Goal: Task Accomplishment & Management: Manage account settings

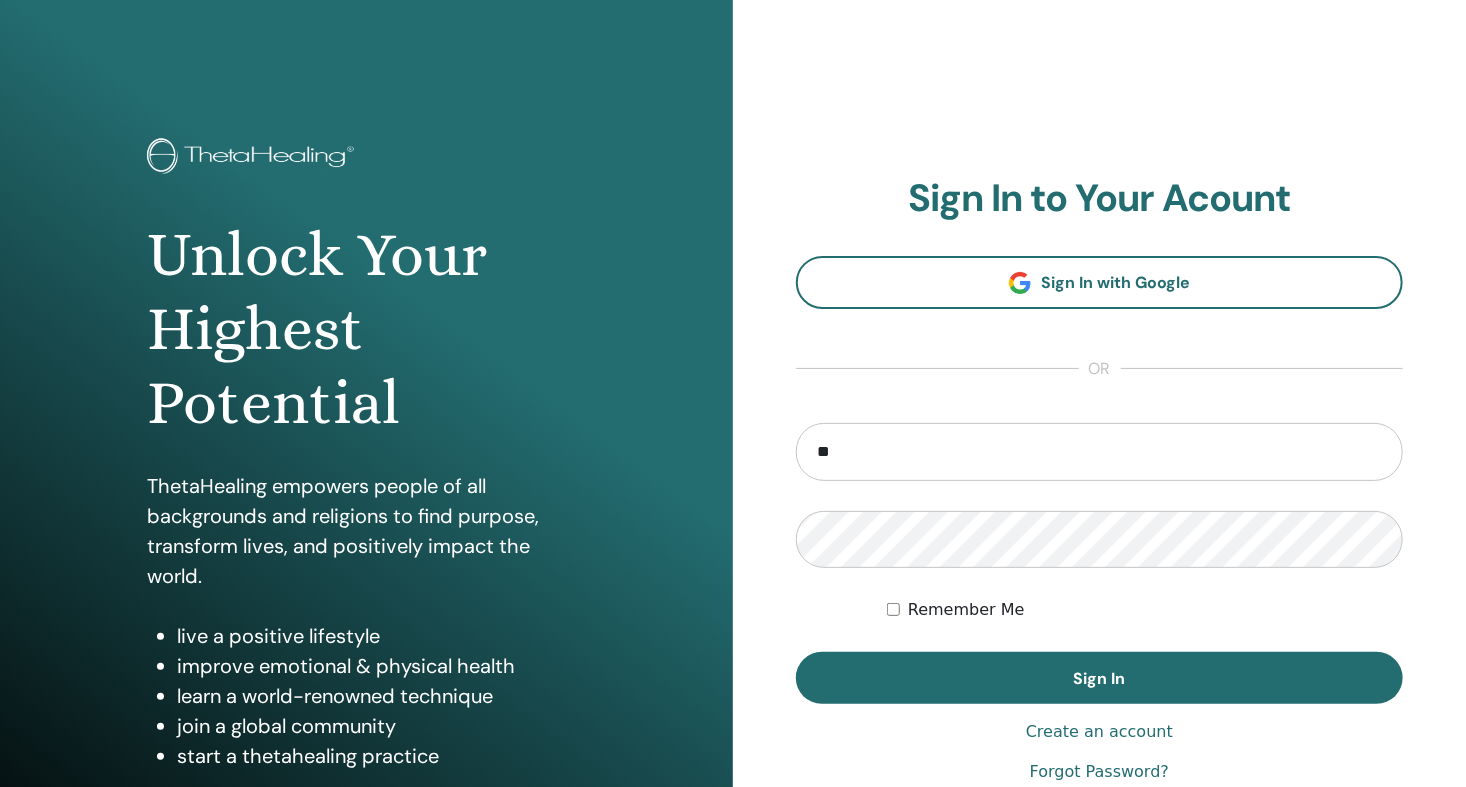
type input "**********"
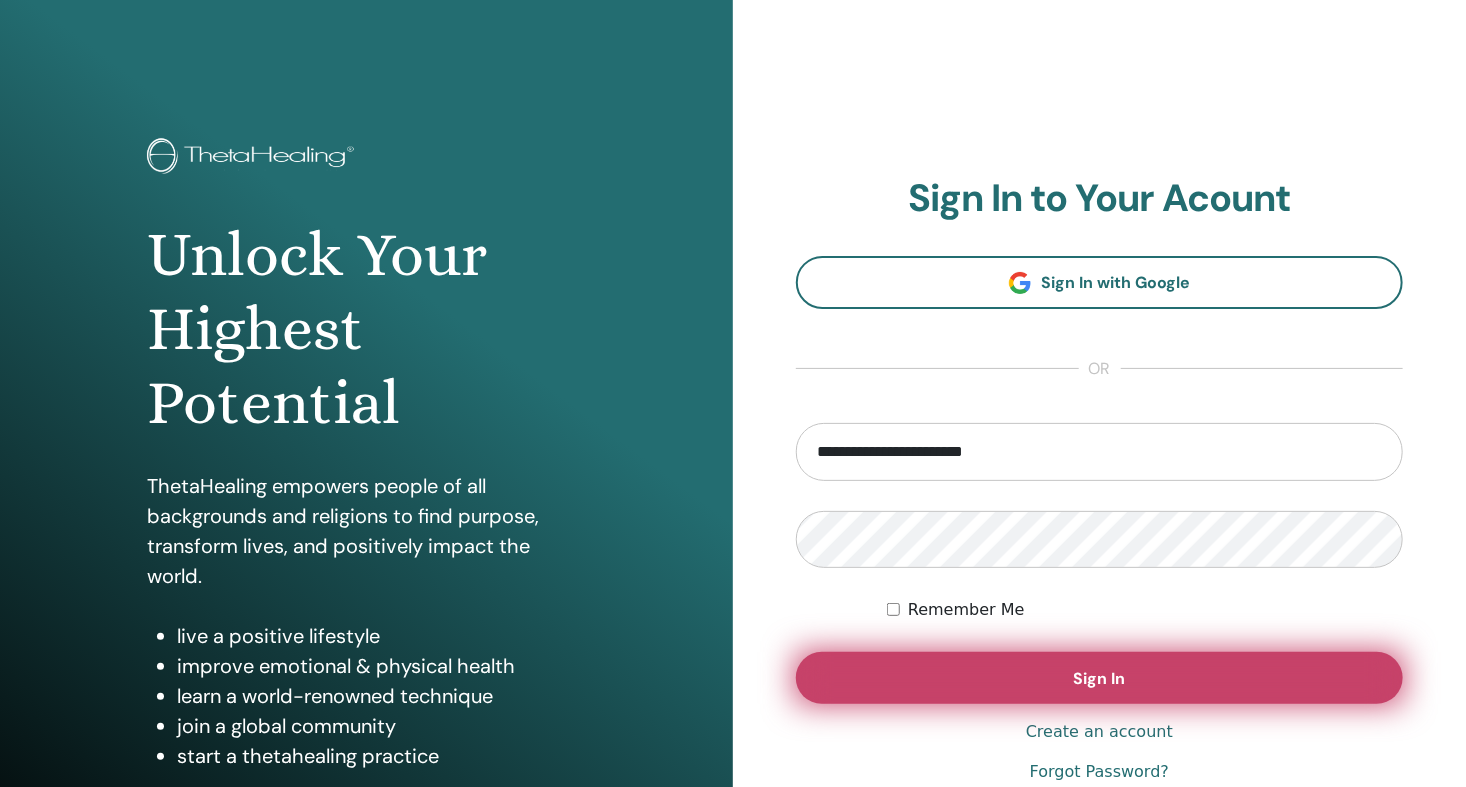
click at [1190, 675] on button "Sign In" at bounding box center [1099, 678] width 607 height 52
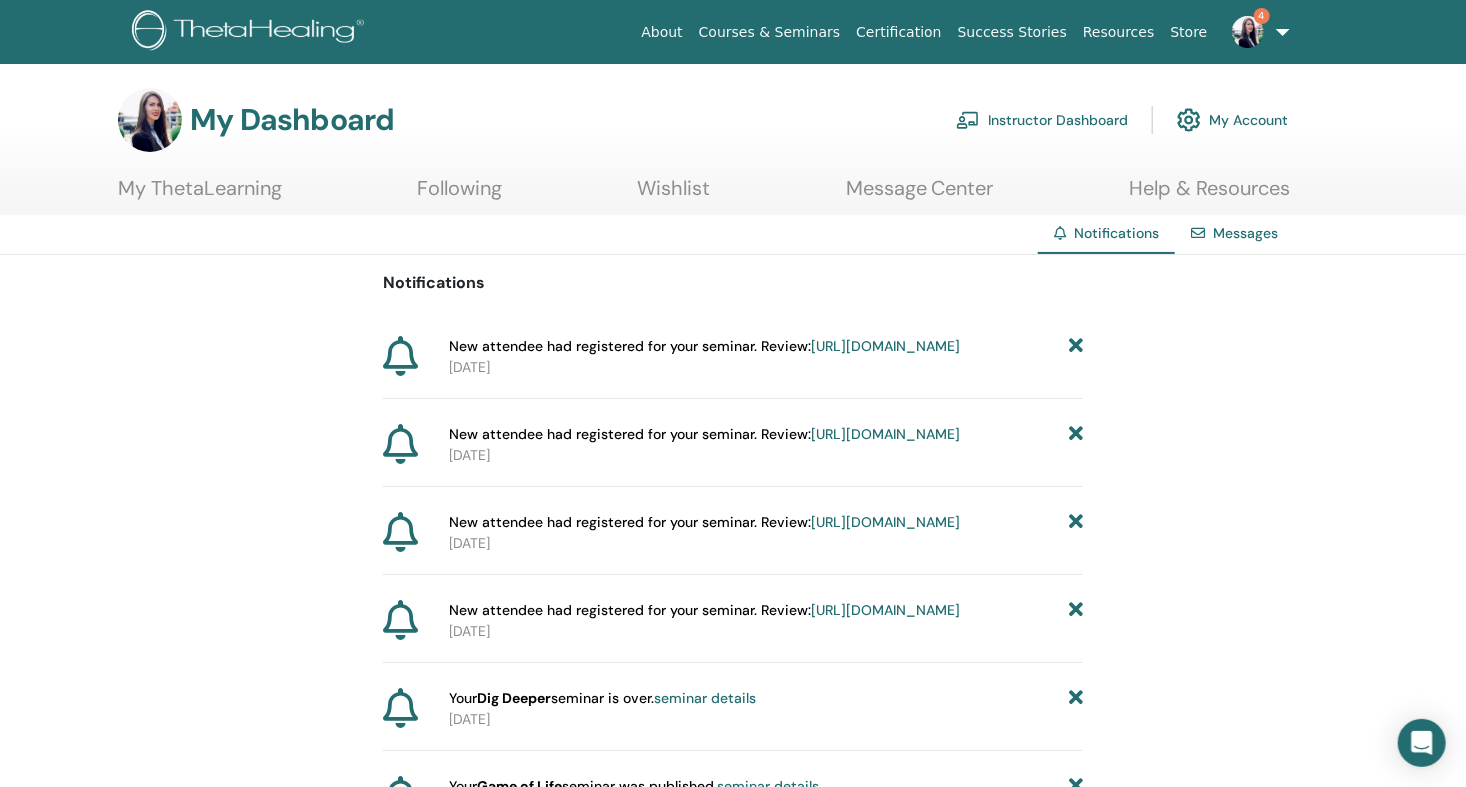
click at [1075, 348] on icon at bounding box center [1076, 346] width 14 height 21
click at [1075, 345] on icon at bounding box center [1076, 346] width 14 height 21
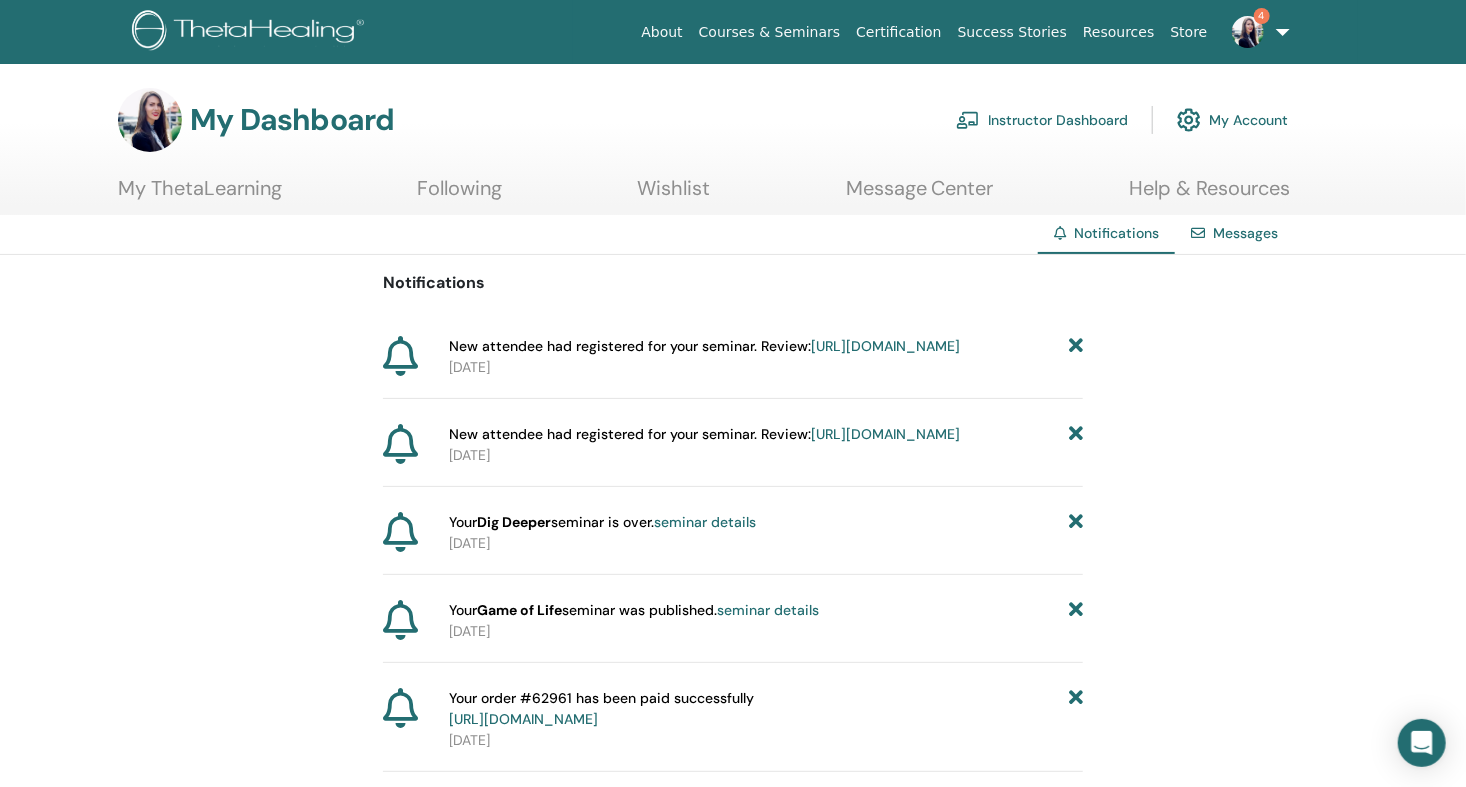
click at [1074, 345] on icon at bounding box center [1076, 346] width 14 height 21
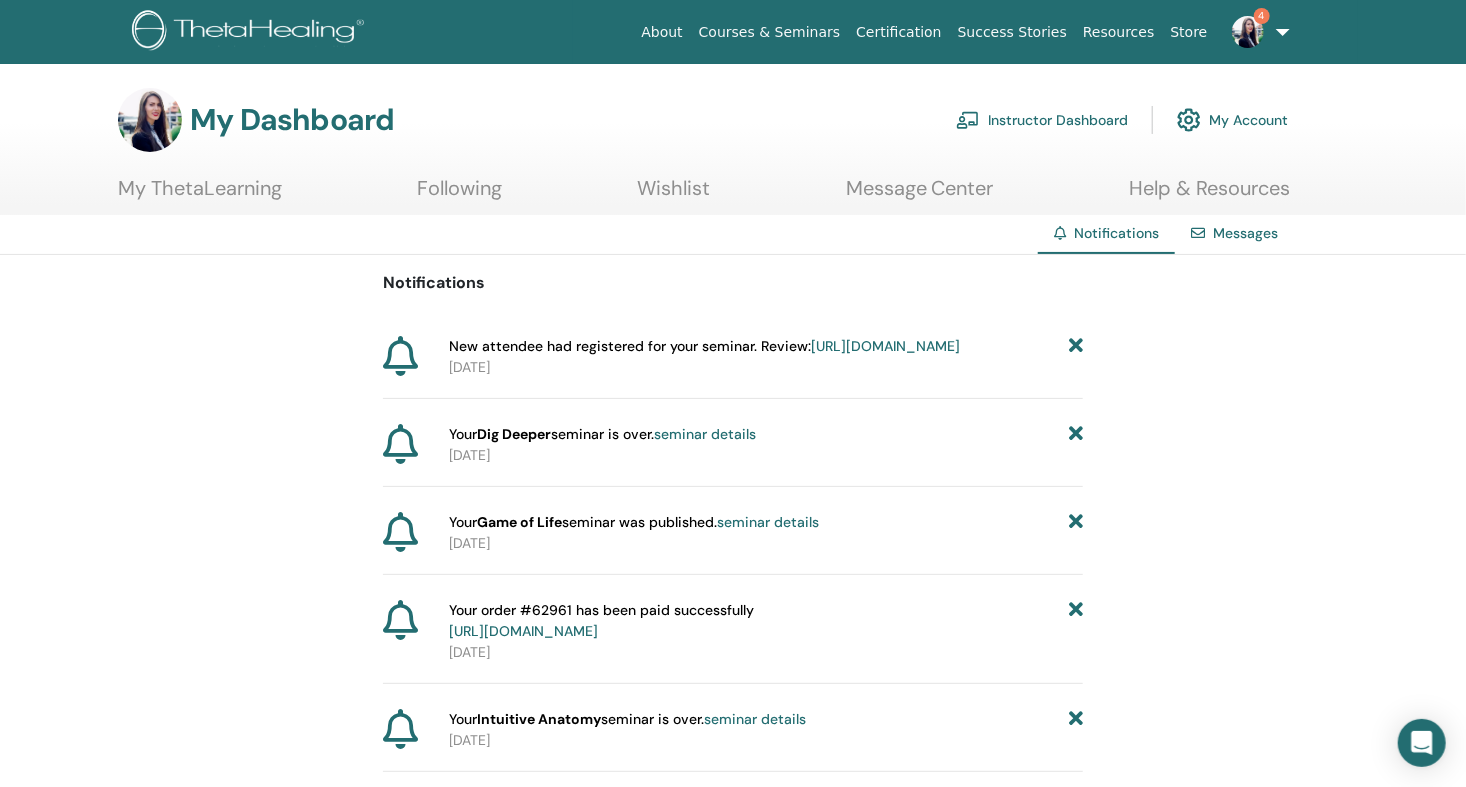
click at [1073, 344] on icon at bounding box center [1076, 346] width 14 height 21
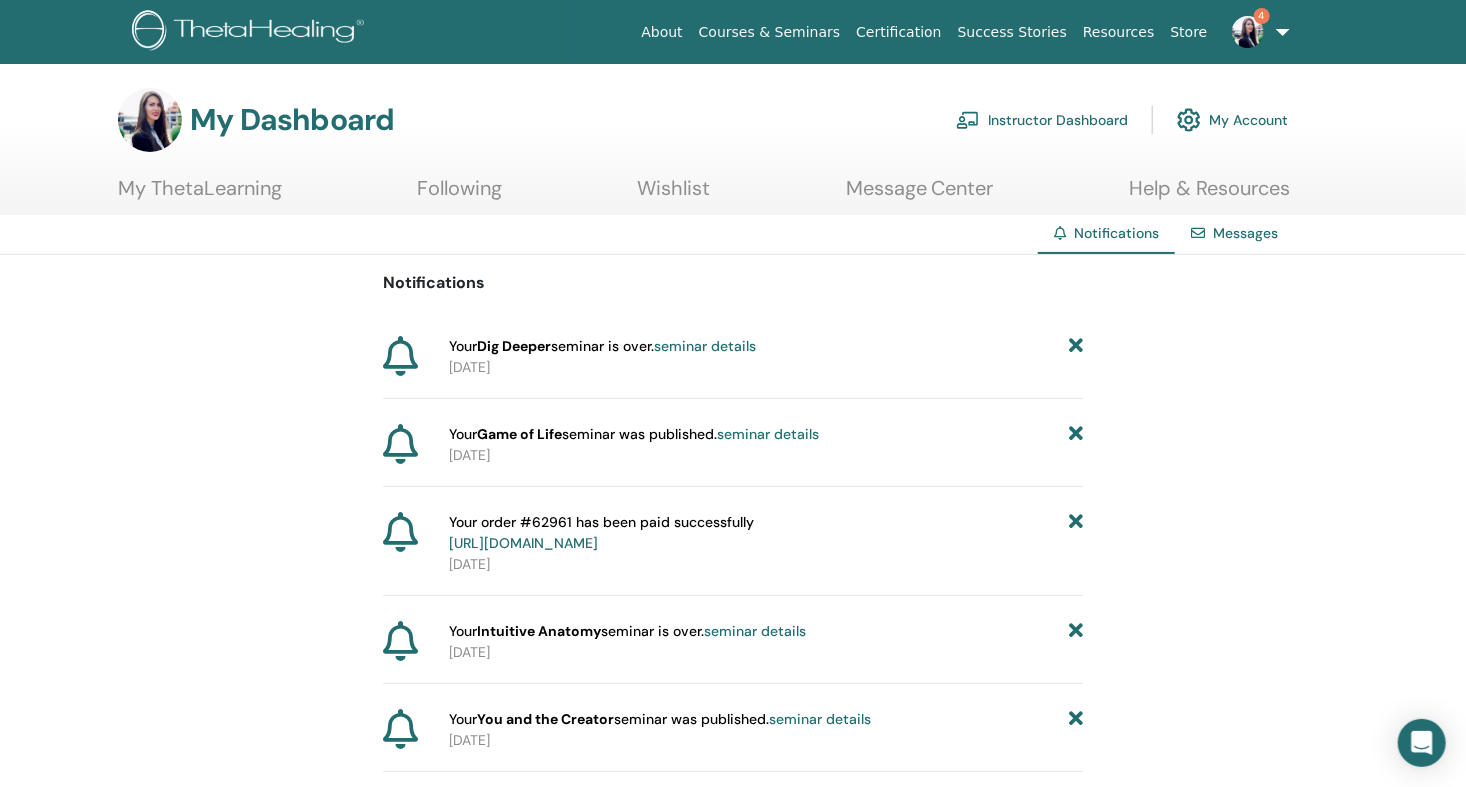
click at [1040, 121] on link "Instructor Dashboard" at bounding box center [1042, 120] width 172 height 44
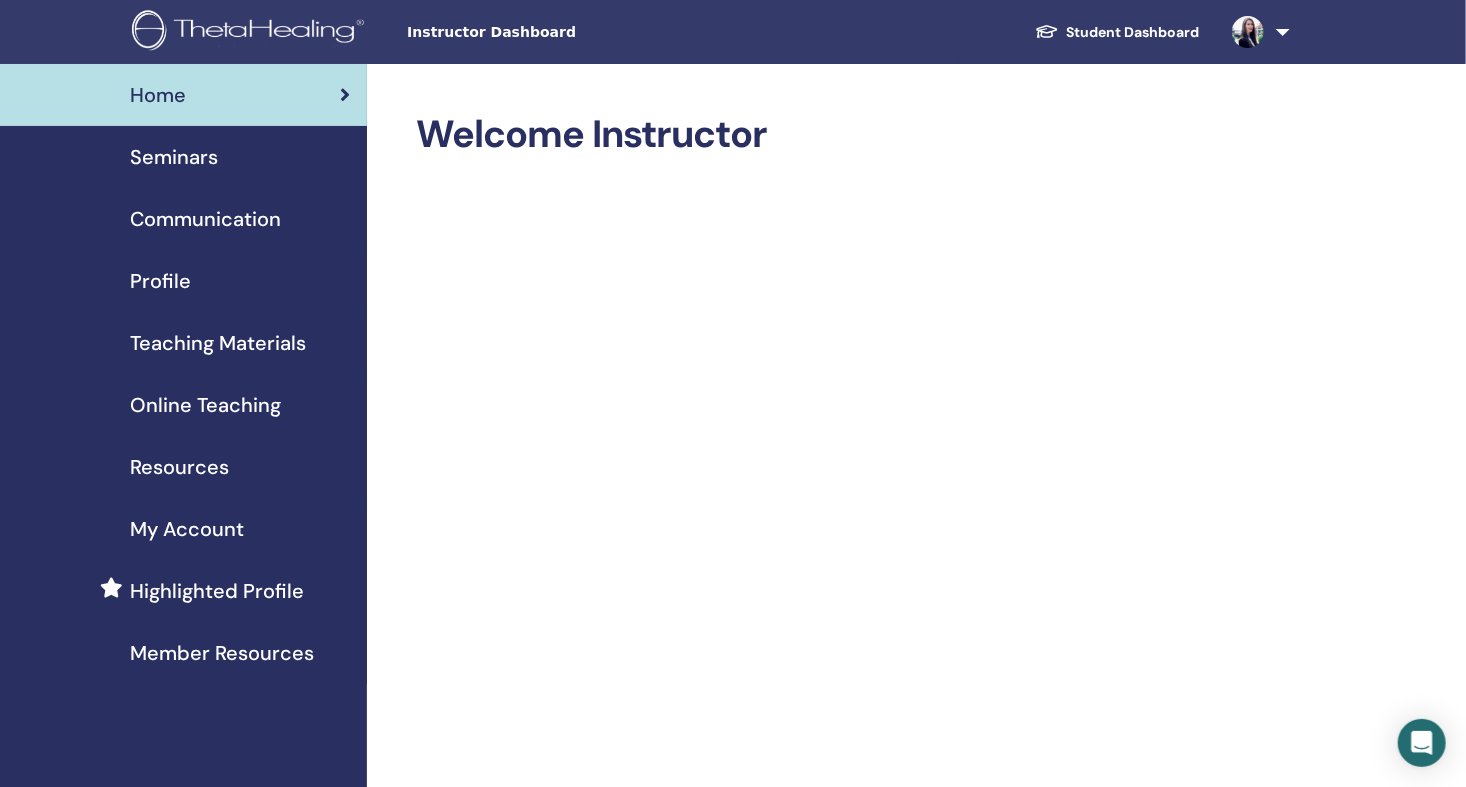
click at [197, 154] on span "Seminars" at bounding box center [174, 157] width 88 height 30
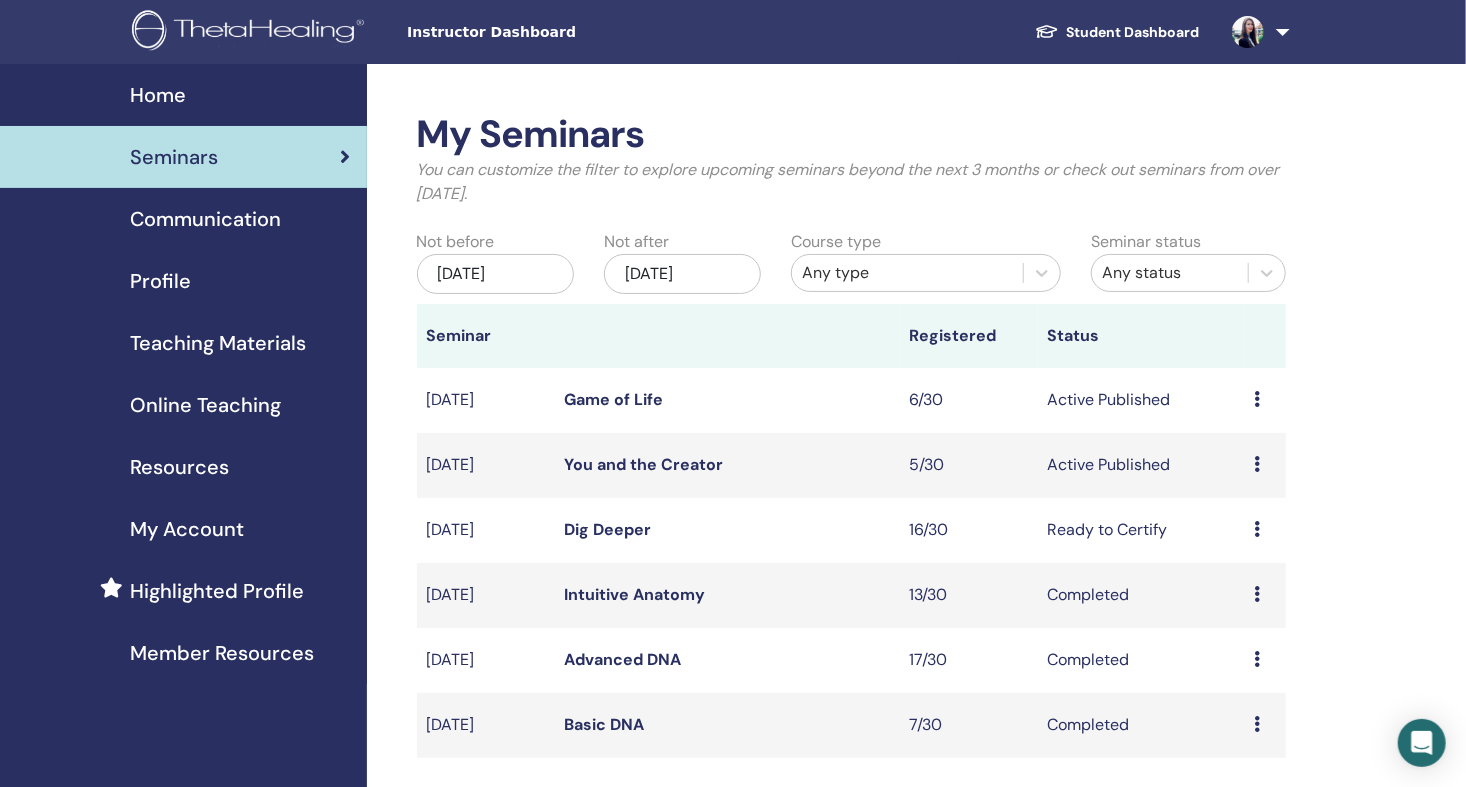
click at [614, 455] on link "You and the Creator" at bounding box center [644, 464] width 159 height 21
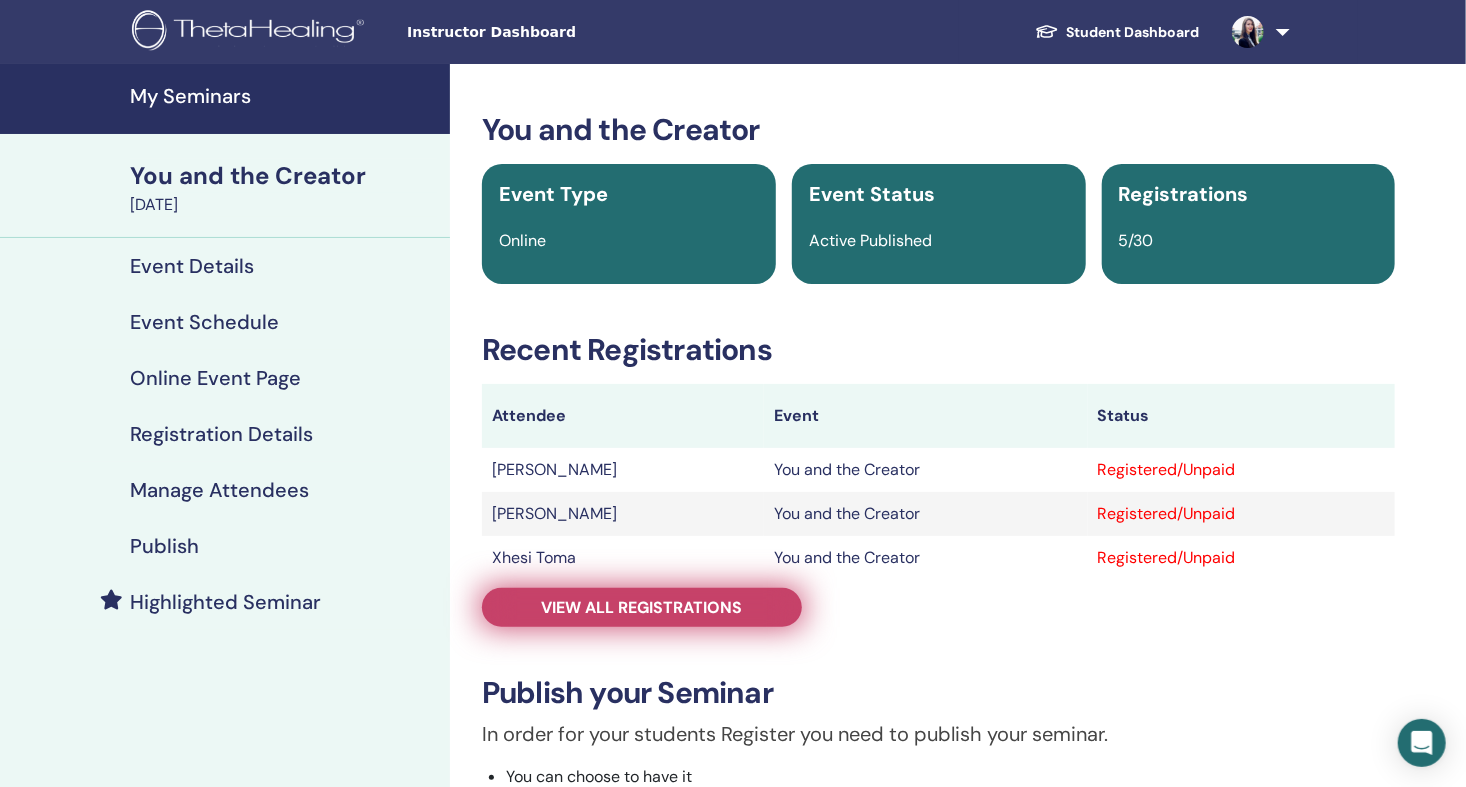
click at [644, 606] on span "View all registrations" at bounding box center [642, 607] width 201 height 21
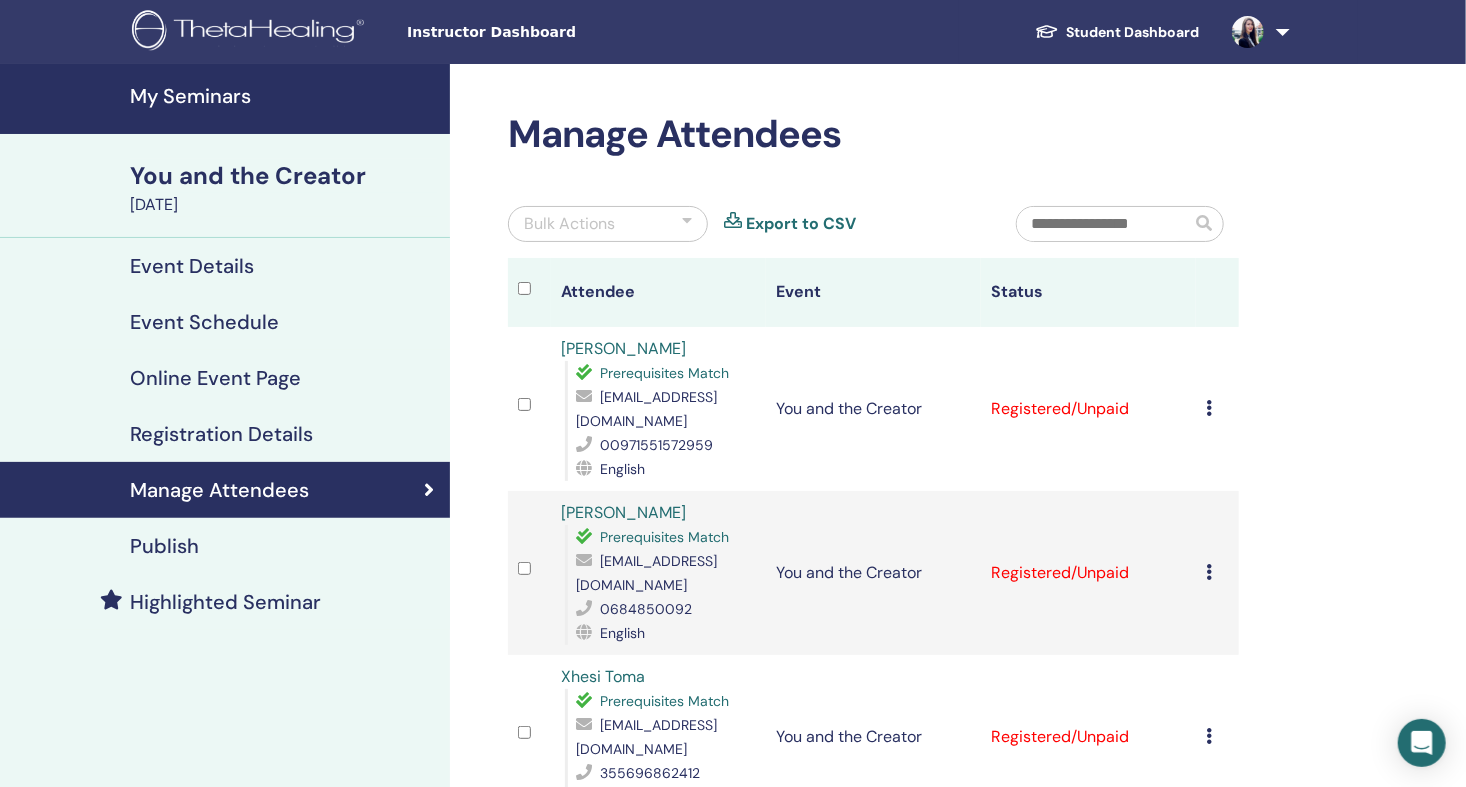
click at [191, 111] on link "My Seminars" at bounding box center [225, 99] width 450 height 70
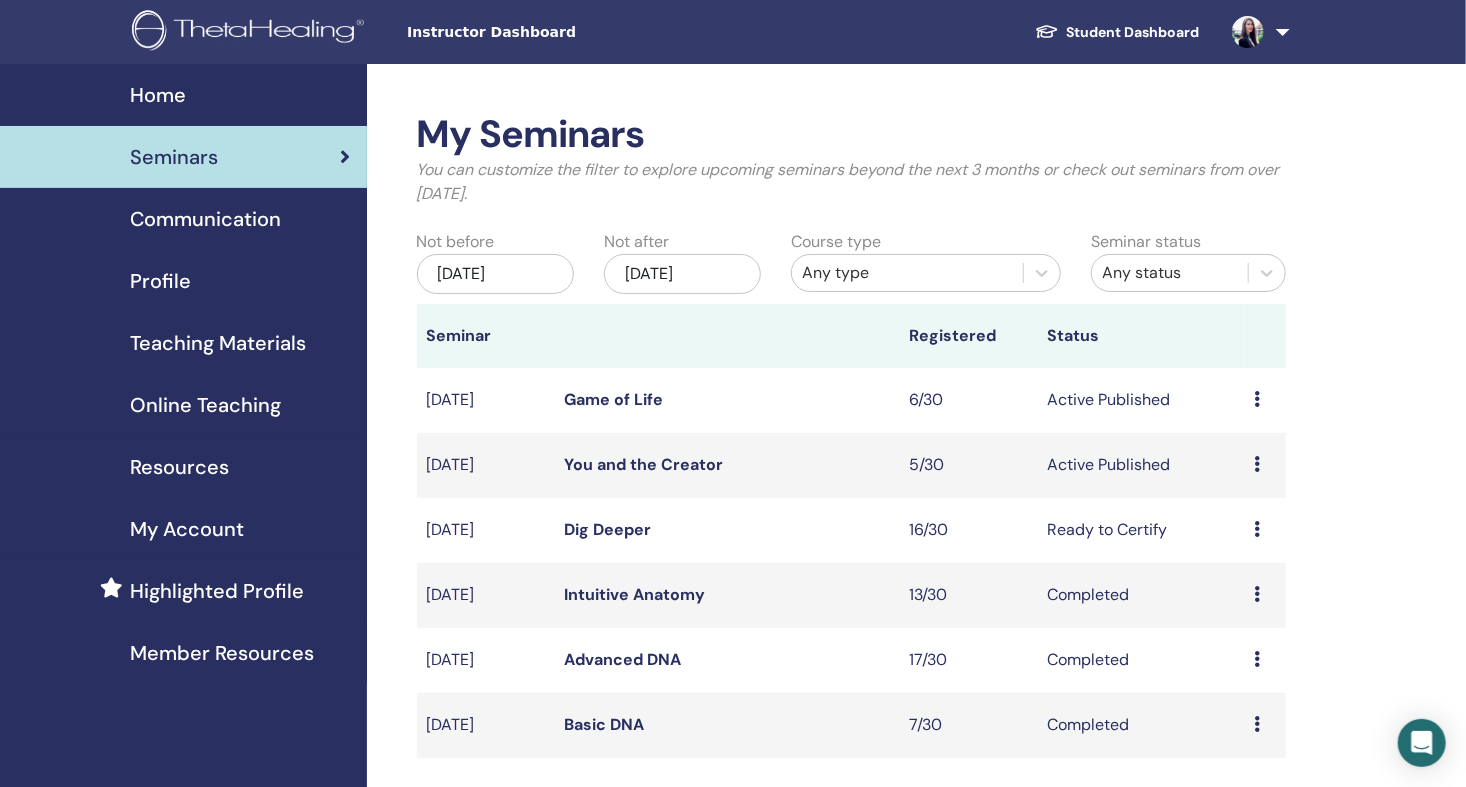
click at [641, 396] on link "Game of Life" at bounding box center [614, 399] width 99 height 21
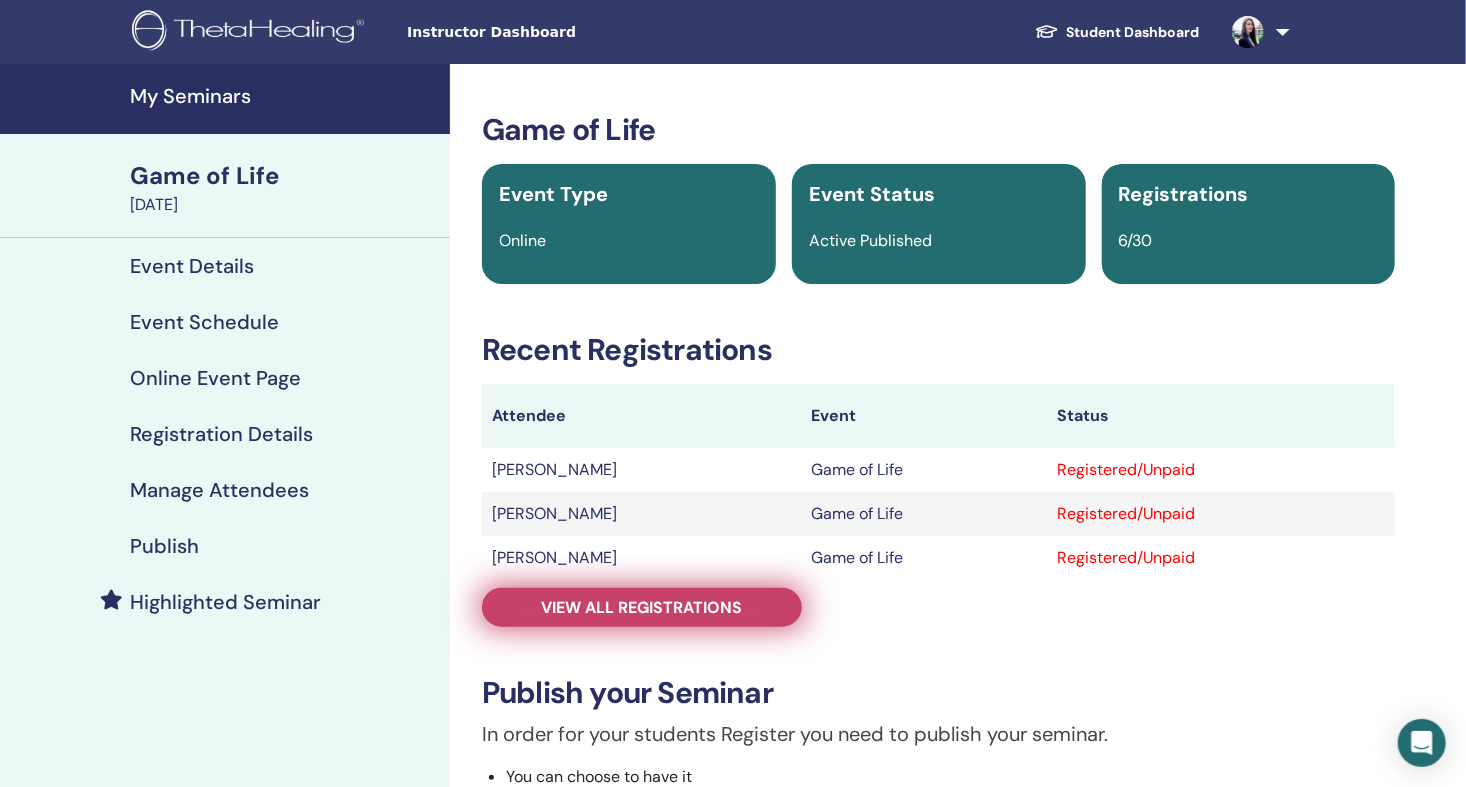
click at [632, 603] on span "View all registrations" at bounding box center [642, 607] width 201 height 21
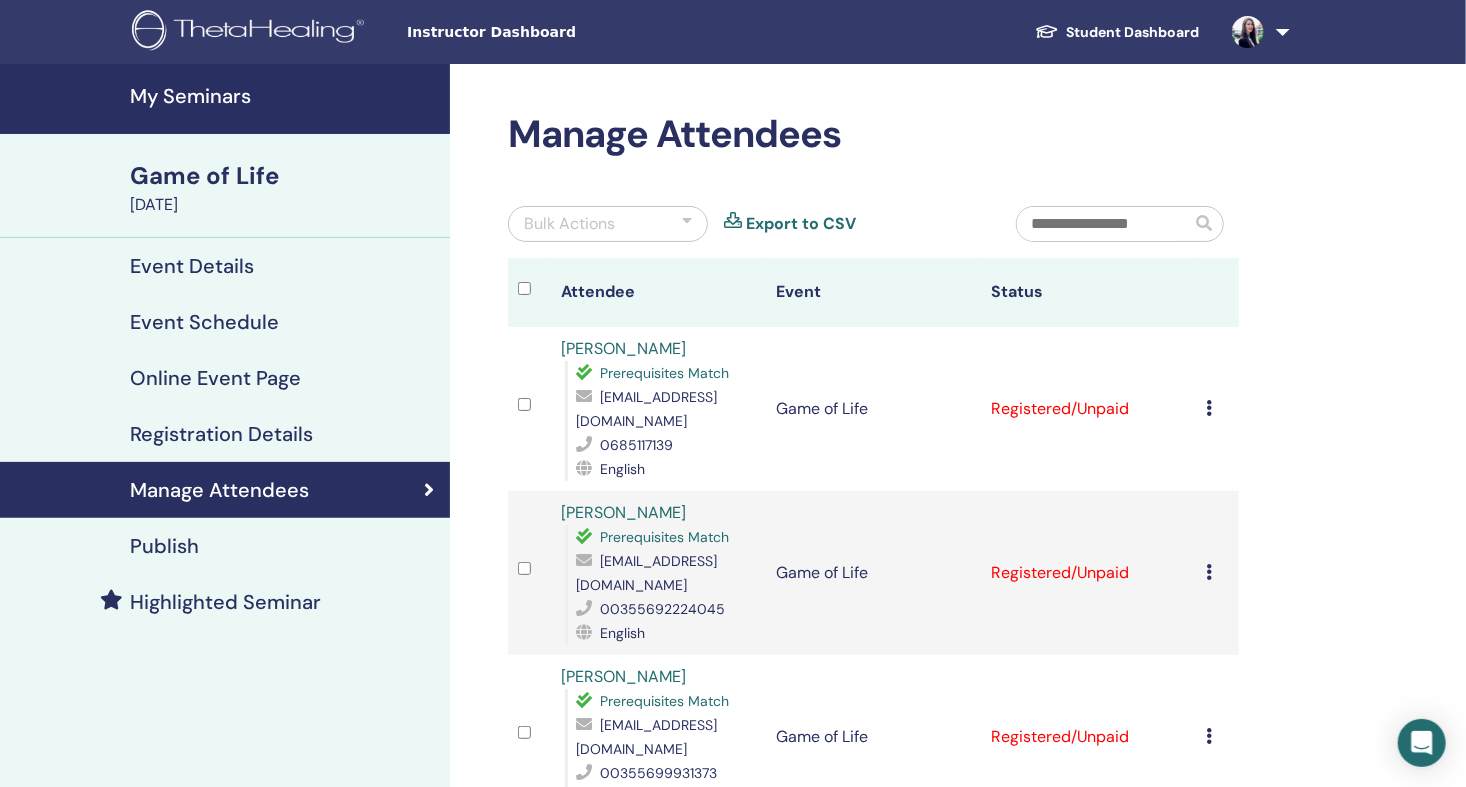
click at [175, 101] on h4 "My Seminars" at bounding box center [284, 96] width 308 height 24
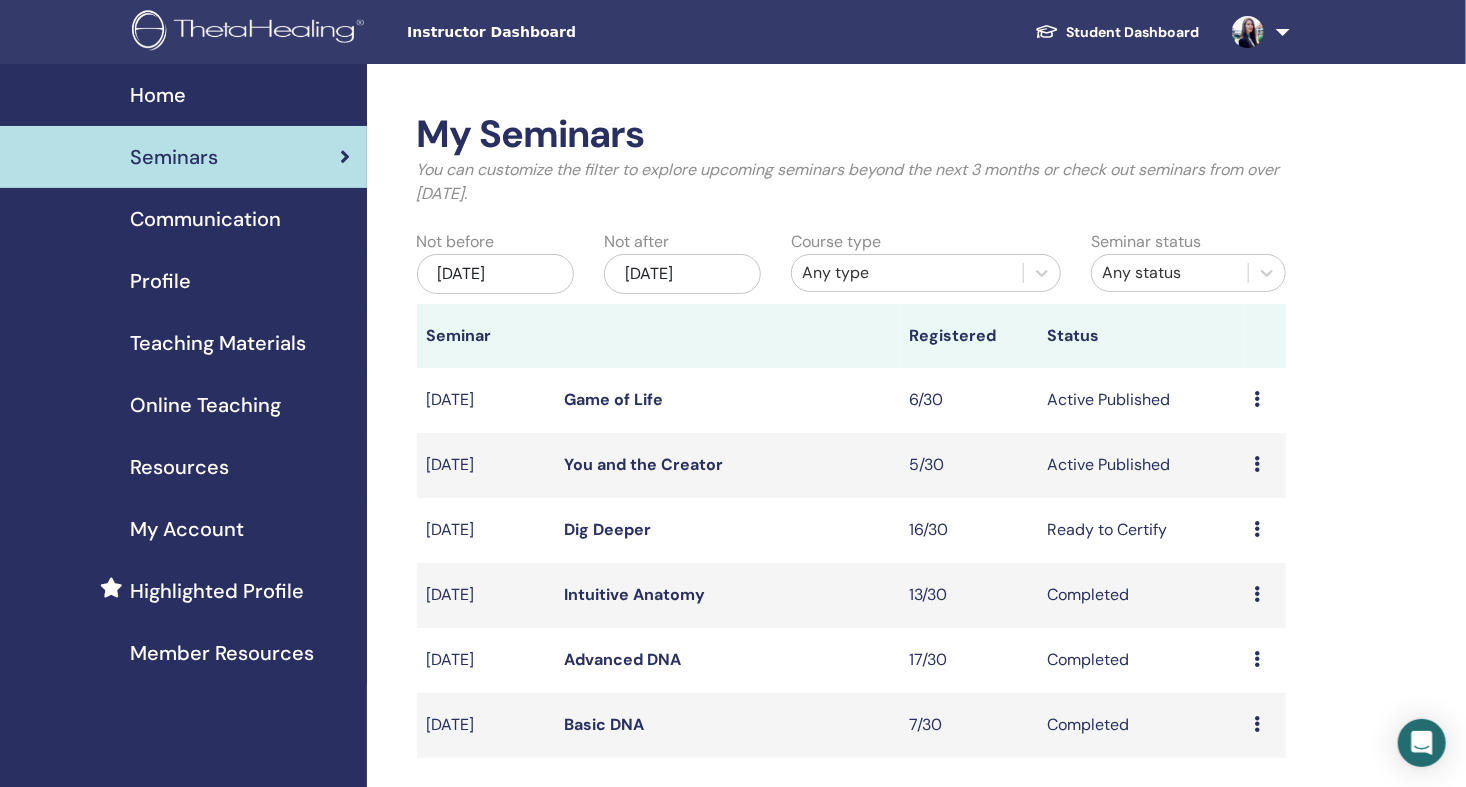
click at [154, 280] on span "Profile" at bounding box center [160, 281] width 61 height 30
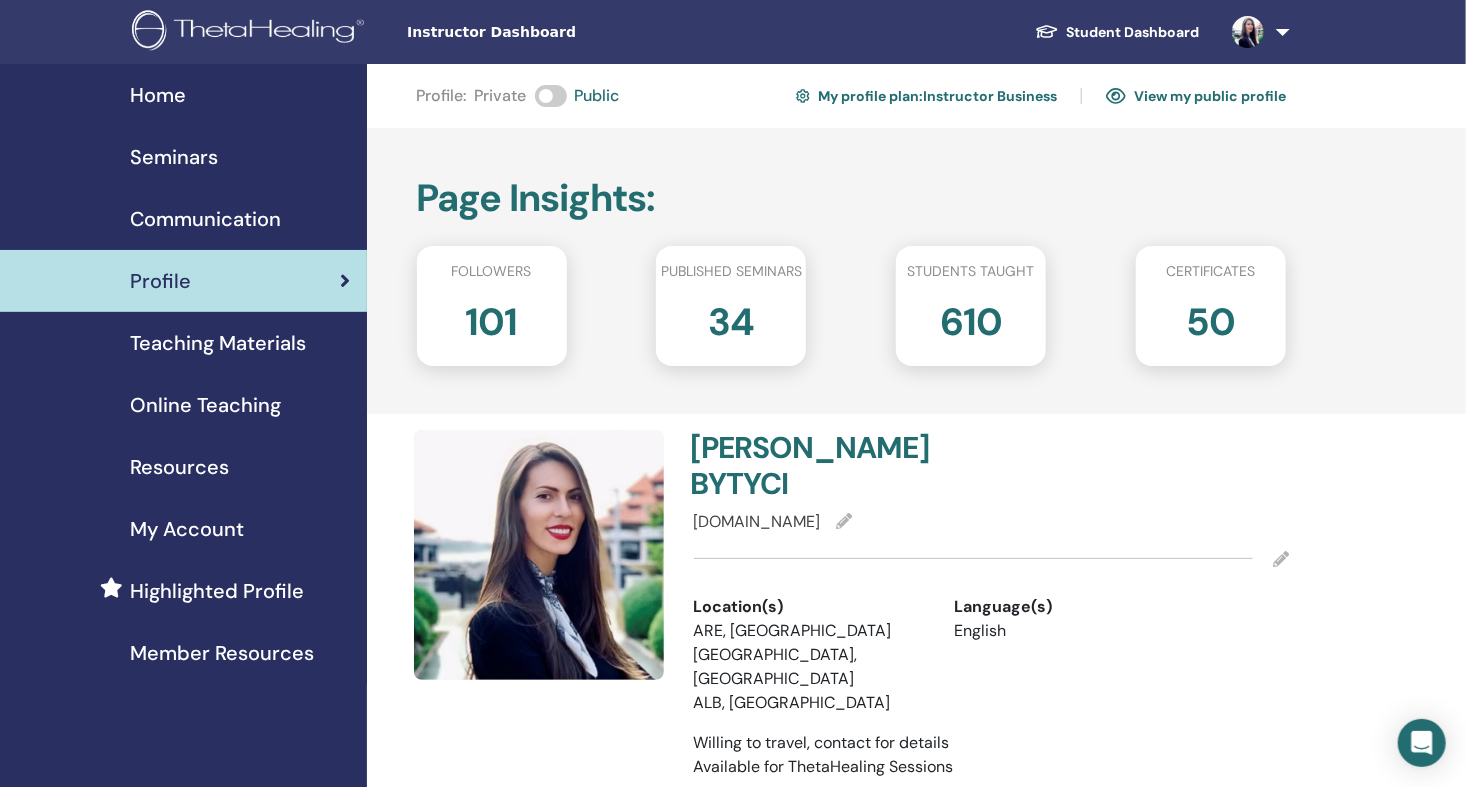
click at [198, 159] on span "Seminars" at bounding box center [174, 157] width 88 height 30
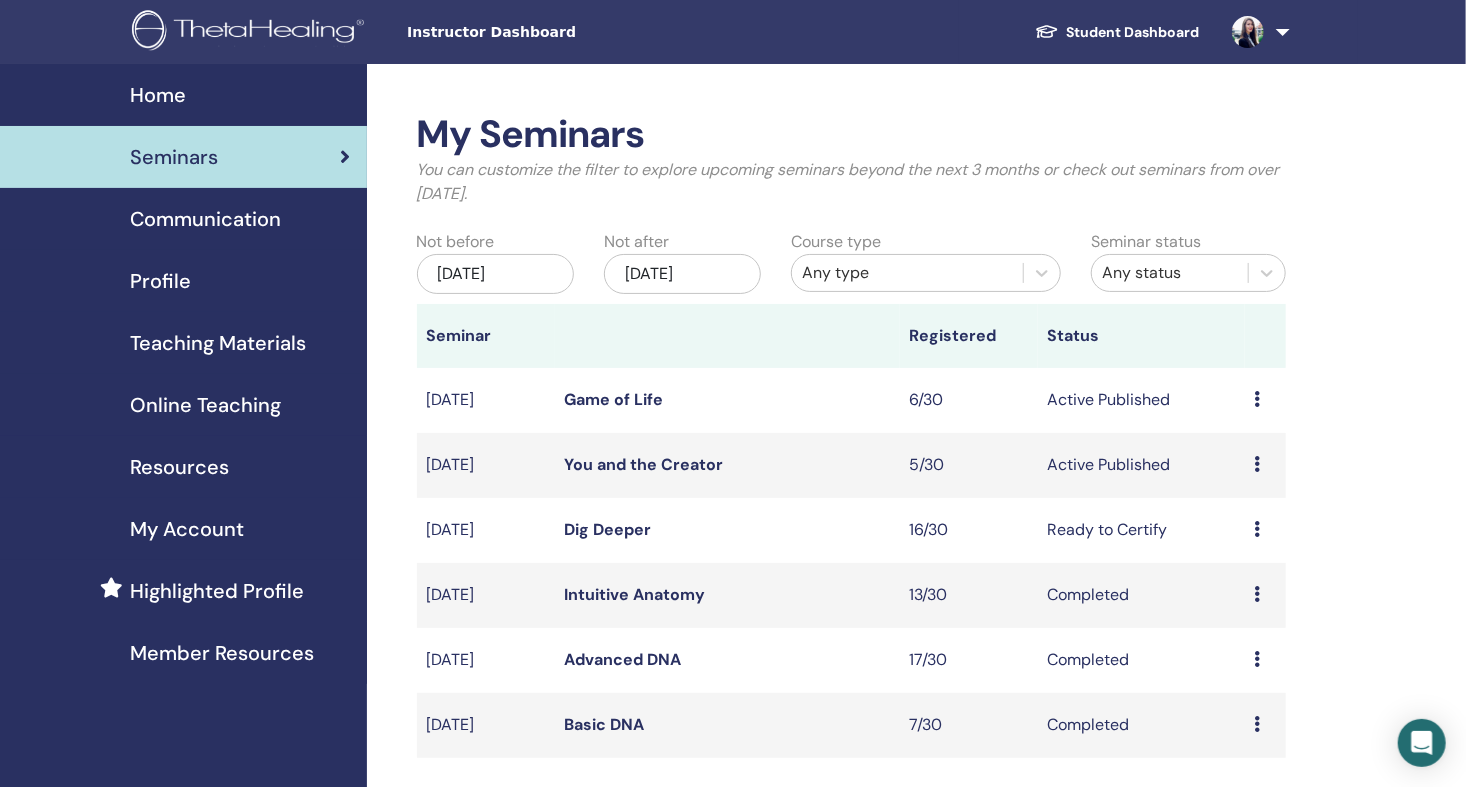
click at [658, 466] on link "You and the Creator" at bounding box center [644, 464] width 159 height 21
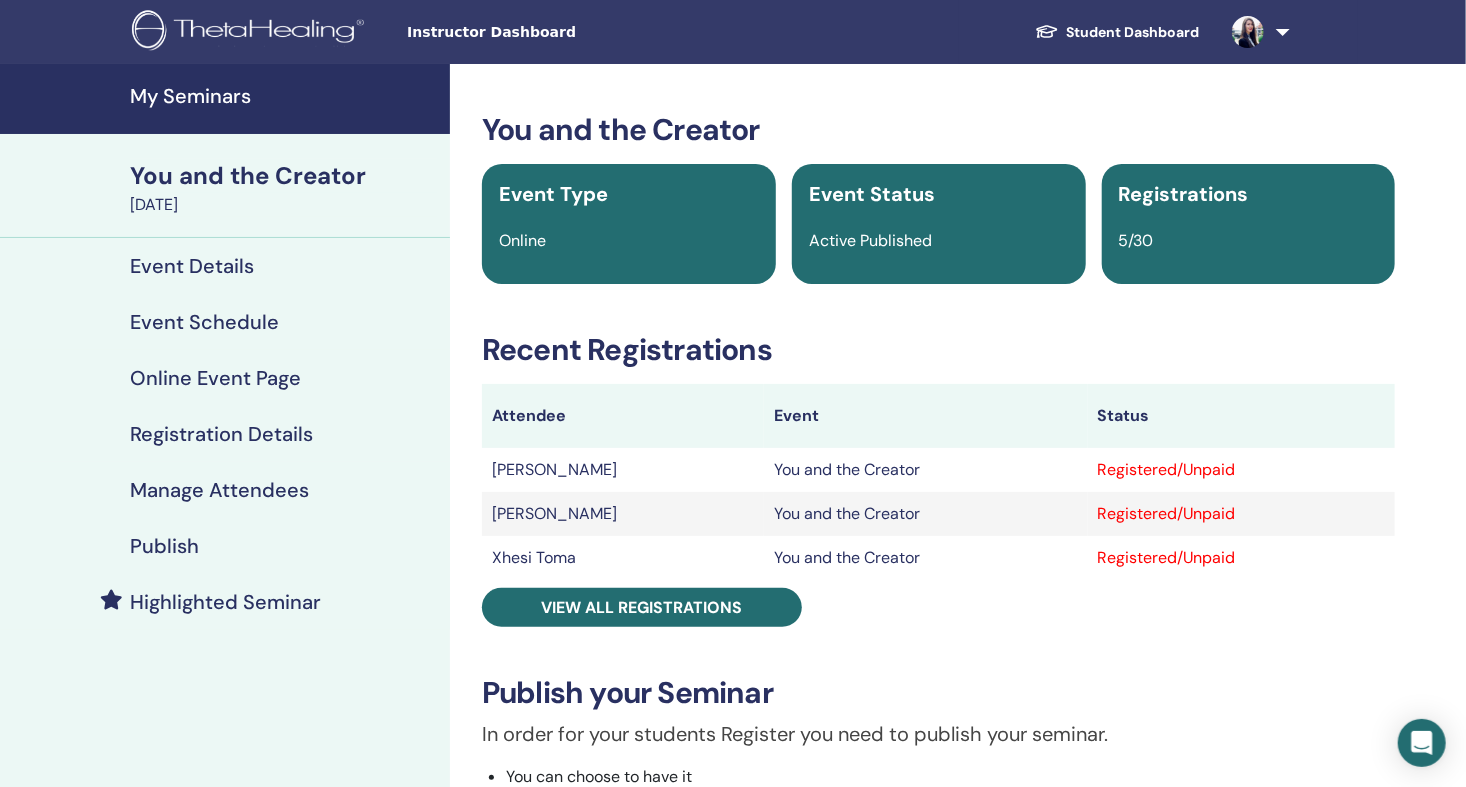
click at [189, 540] on h4 "Publish" at bounding box center [164, 546] width 69 height 24
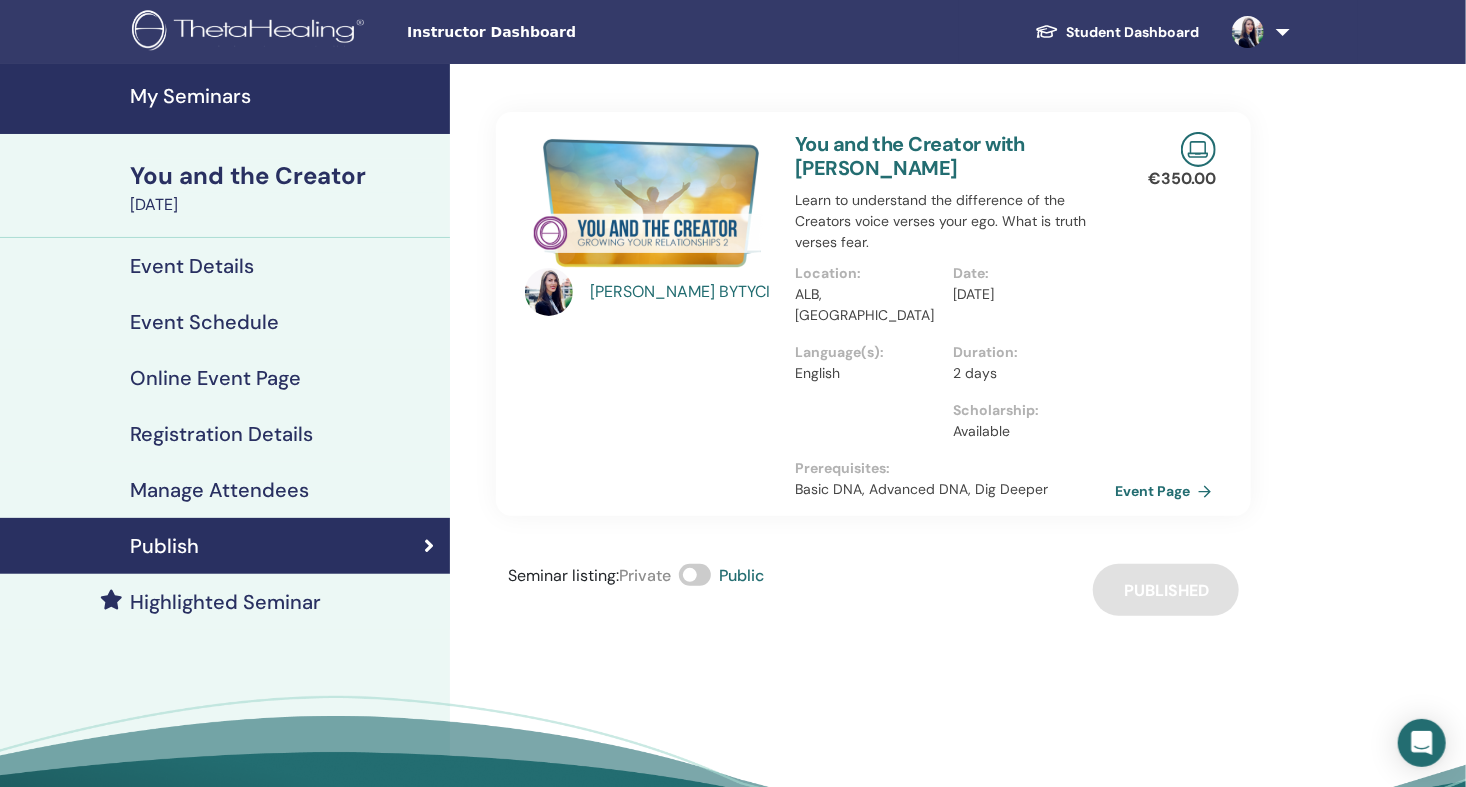
click at [1181, 476] on link "Event Page" at bounding box center [1167, 491] width 105 height 30
click at [224, 84] on h4 "My Seminars" at bounding box center [284, 96] width 308 height 24
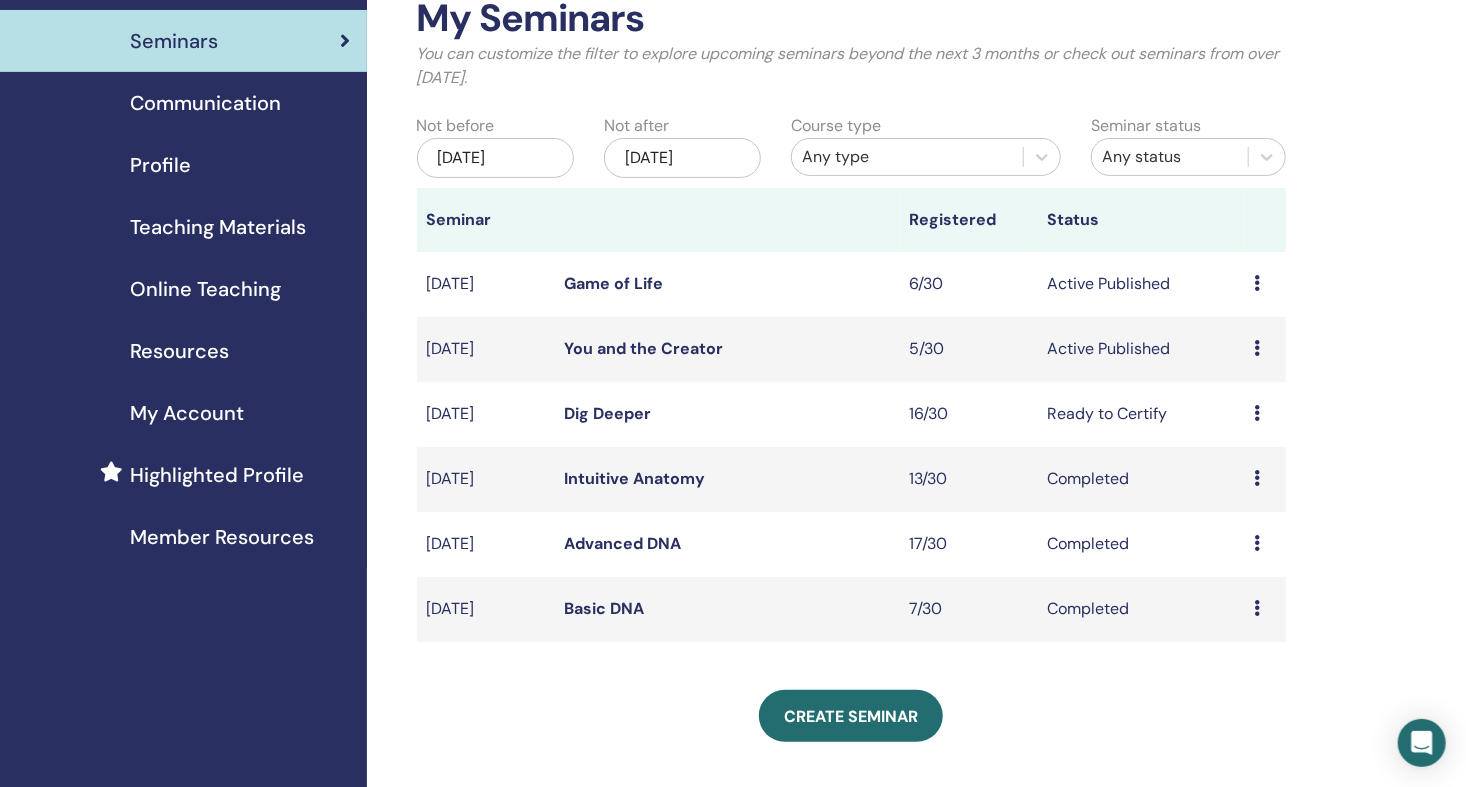
scroll to position [166, 0]
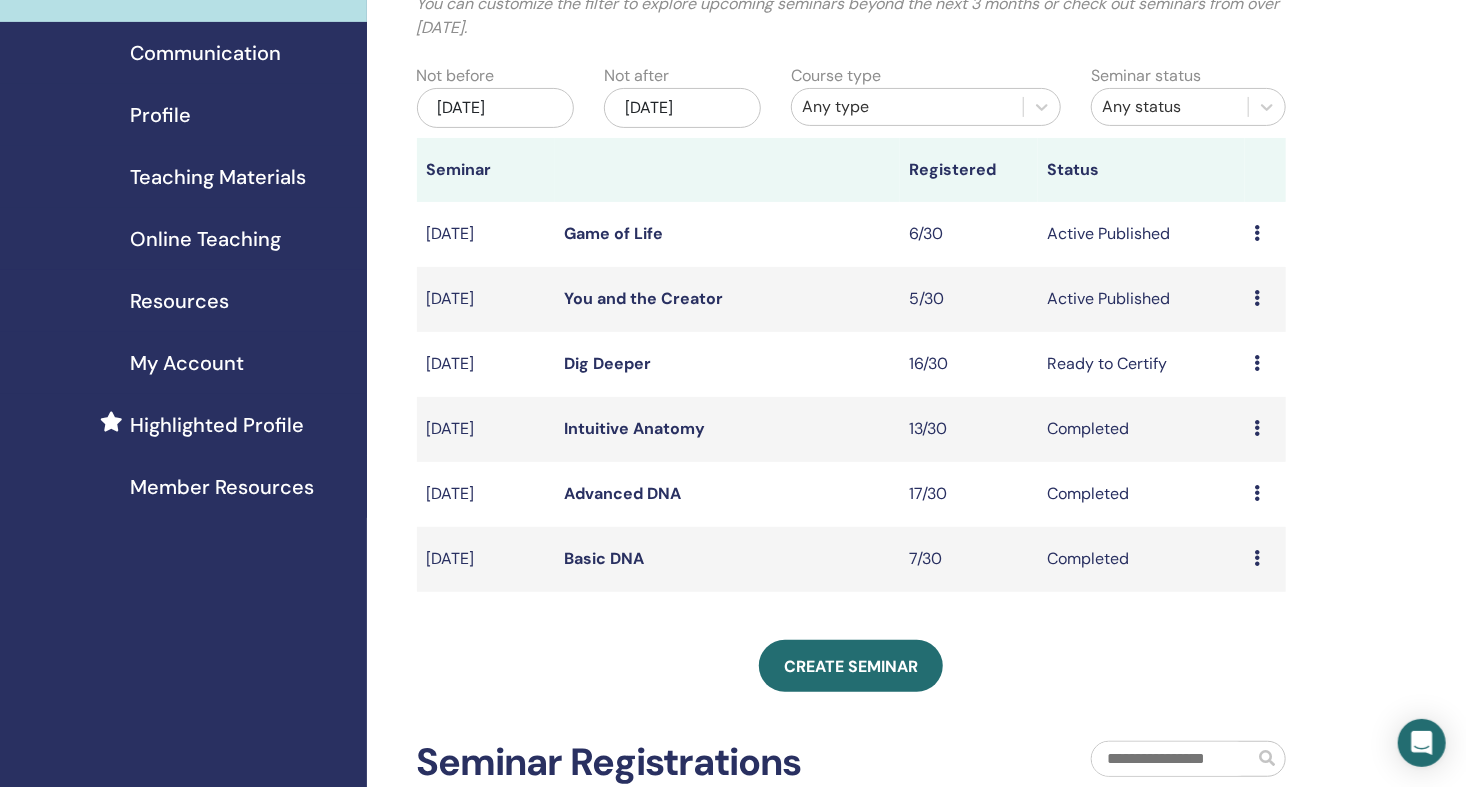
click at [243, 489] on span "Member Resources" at bounding box center [222, 487] width 184 height 30
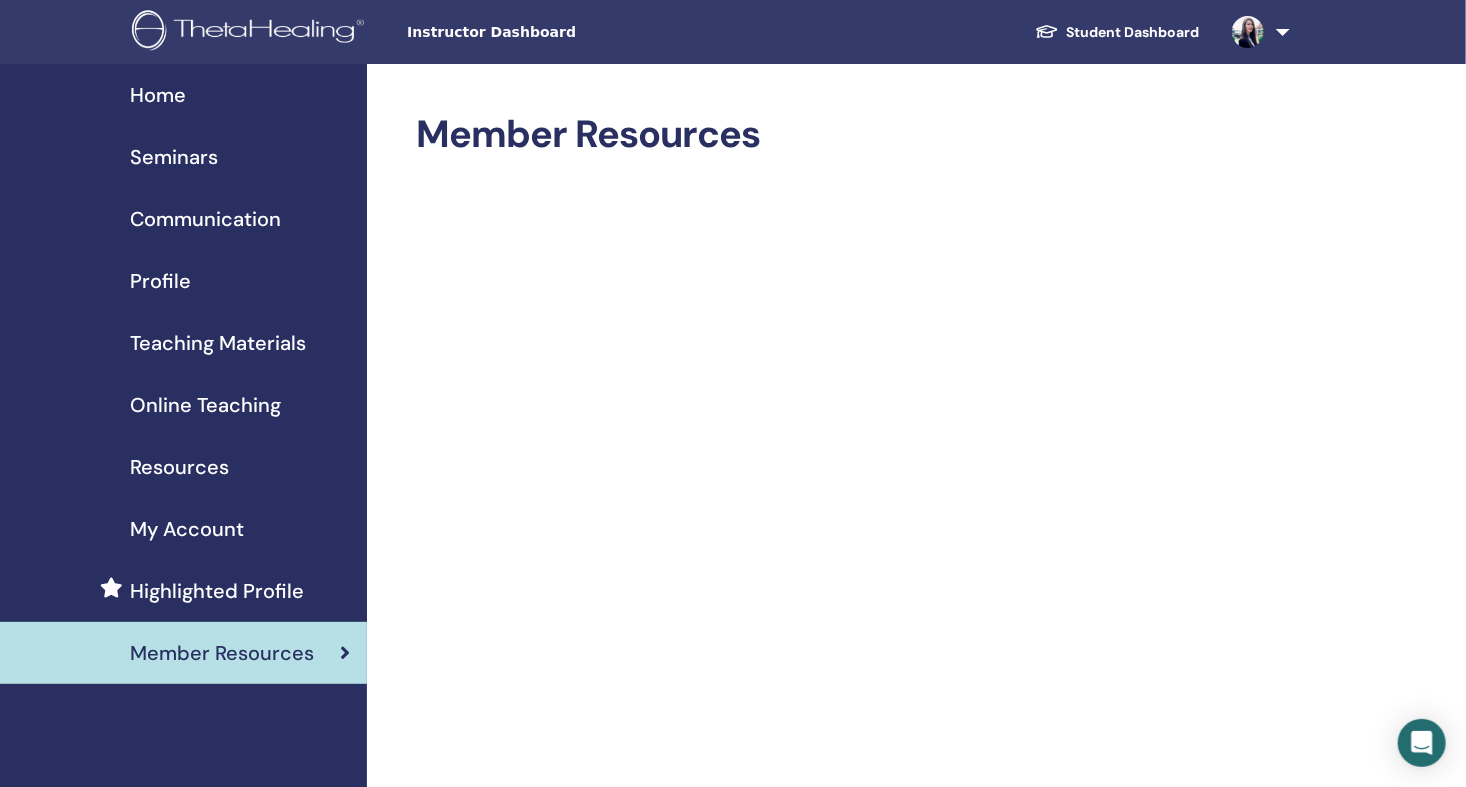
click at [168, 525] on span "My Account" at bounding box center [187, 529] width 114 height 30
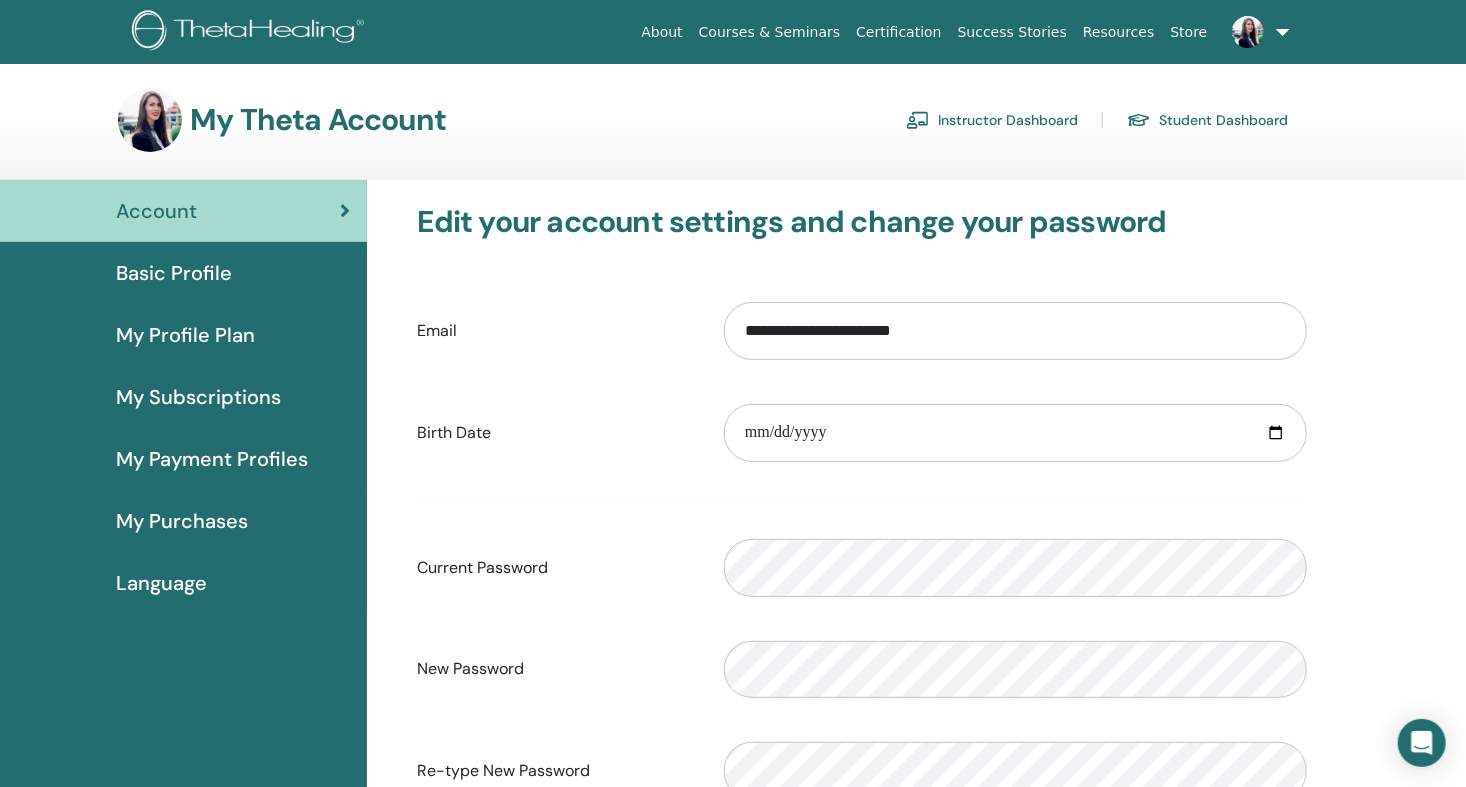
click at [185, 394] on span "My Subscriptions" at bounding box center [198, 397] width 165 height 30
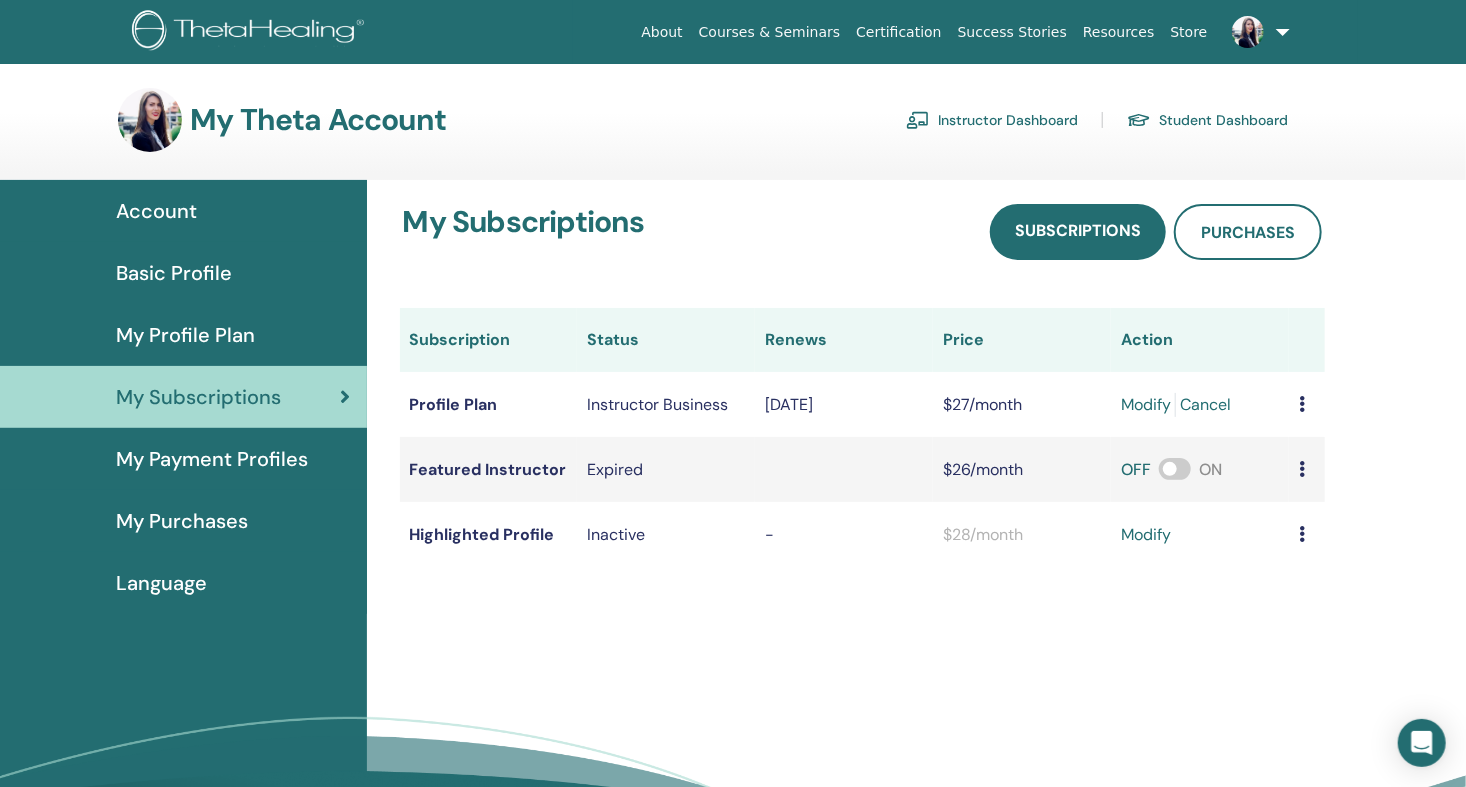
click at [177, 200] on span "Account" at bounding box center [156, 211] width 81 height 30
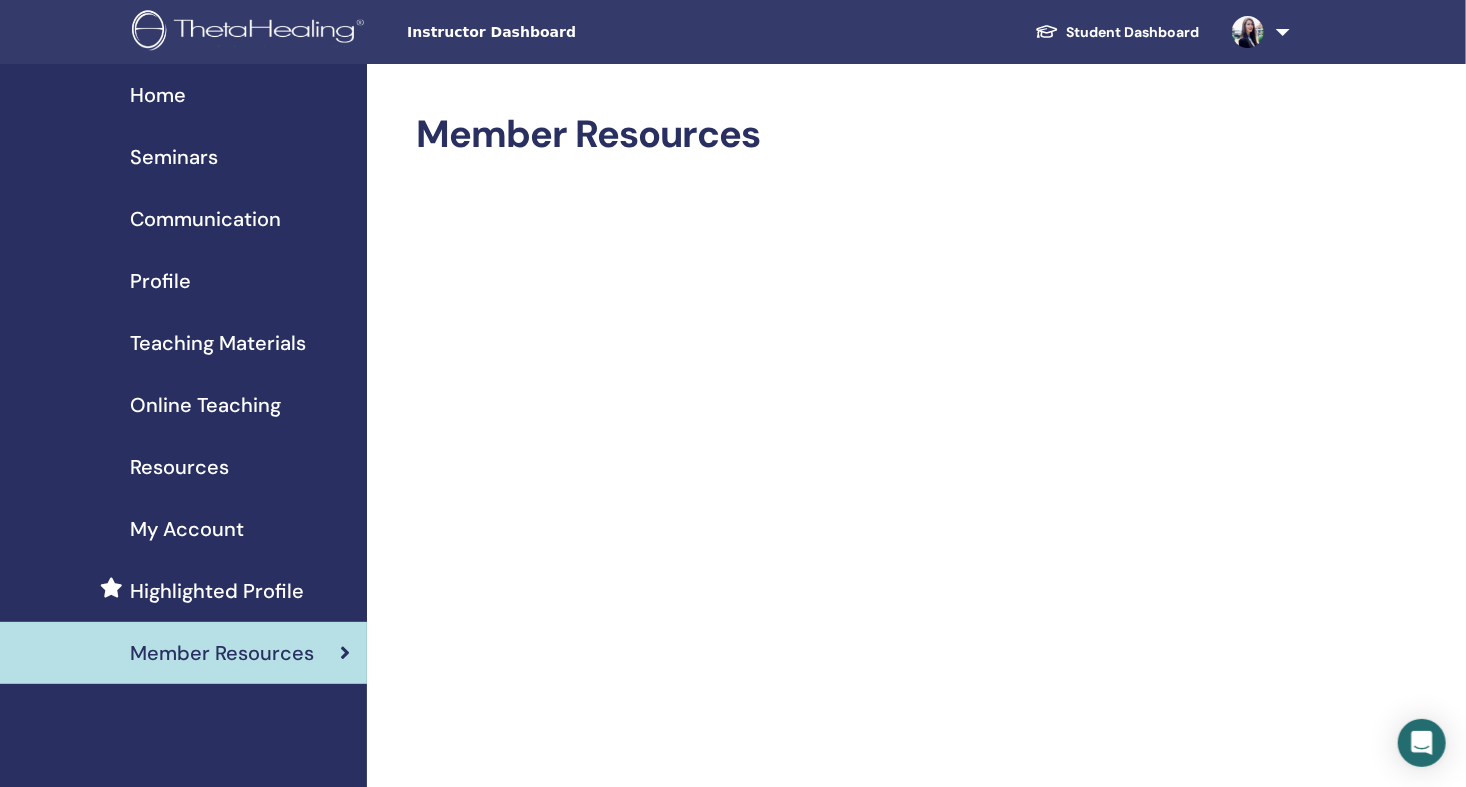
click at [165, 95] on span "Home" at bounding box center [158, 95] width 56 height 30
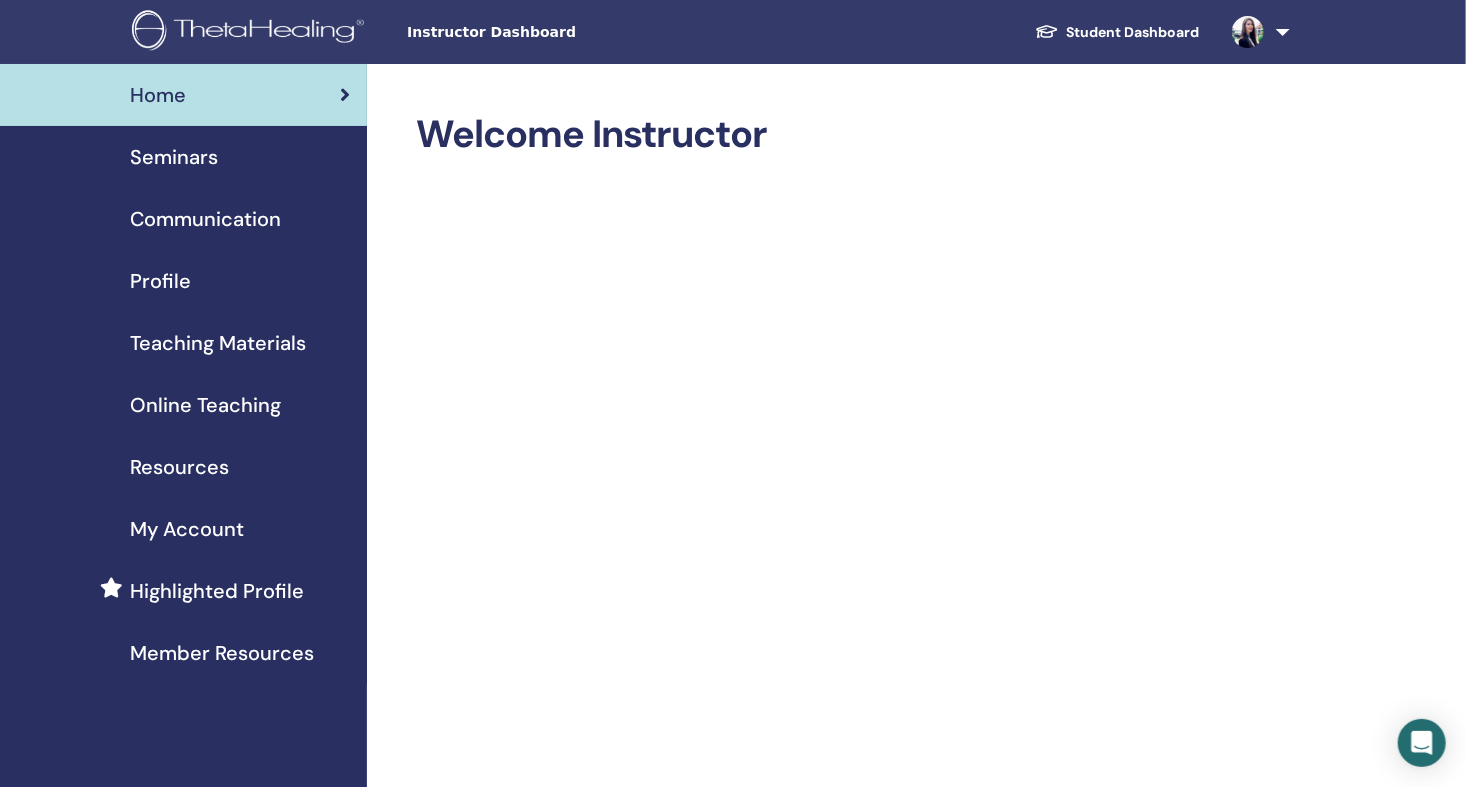
click at [190, 405] on span "Online Teaching" at bounding box center [205, 405] width 151 height 30
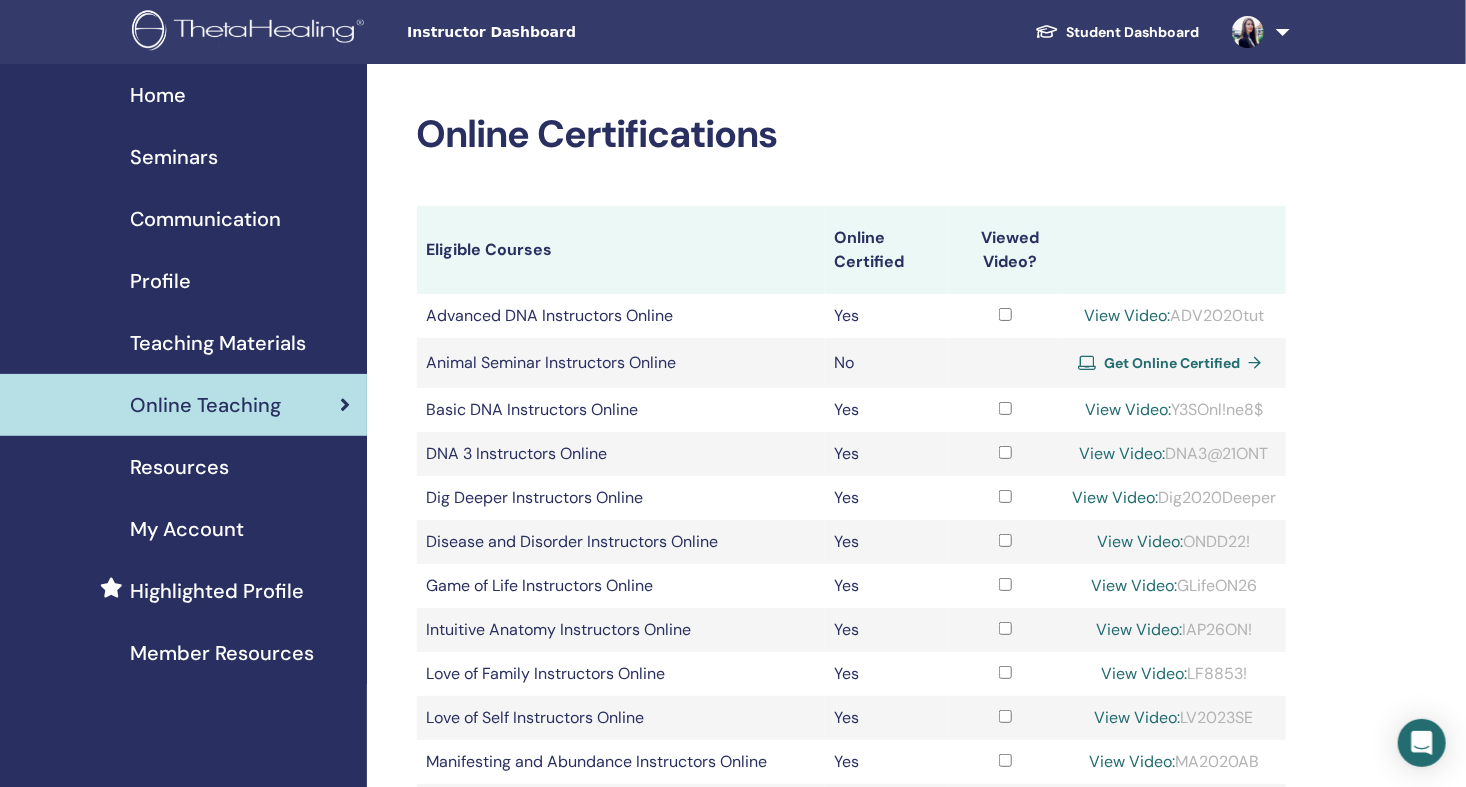
click at [172, 344] on span "Teaching Materials" at bounding box center [218, 343] width 176 height 30
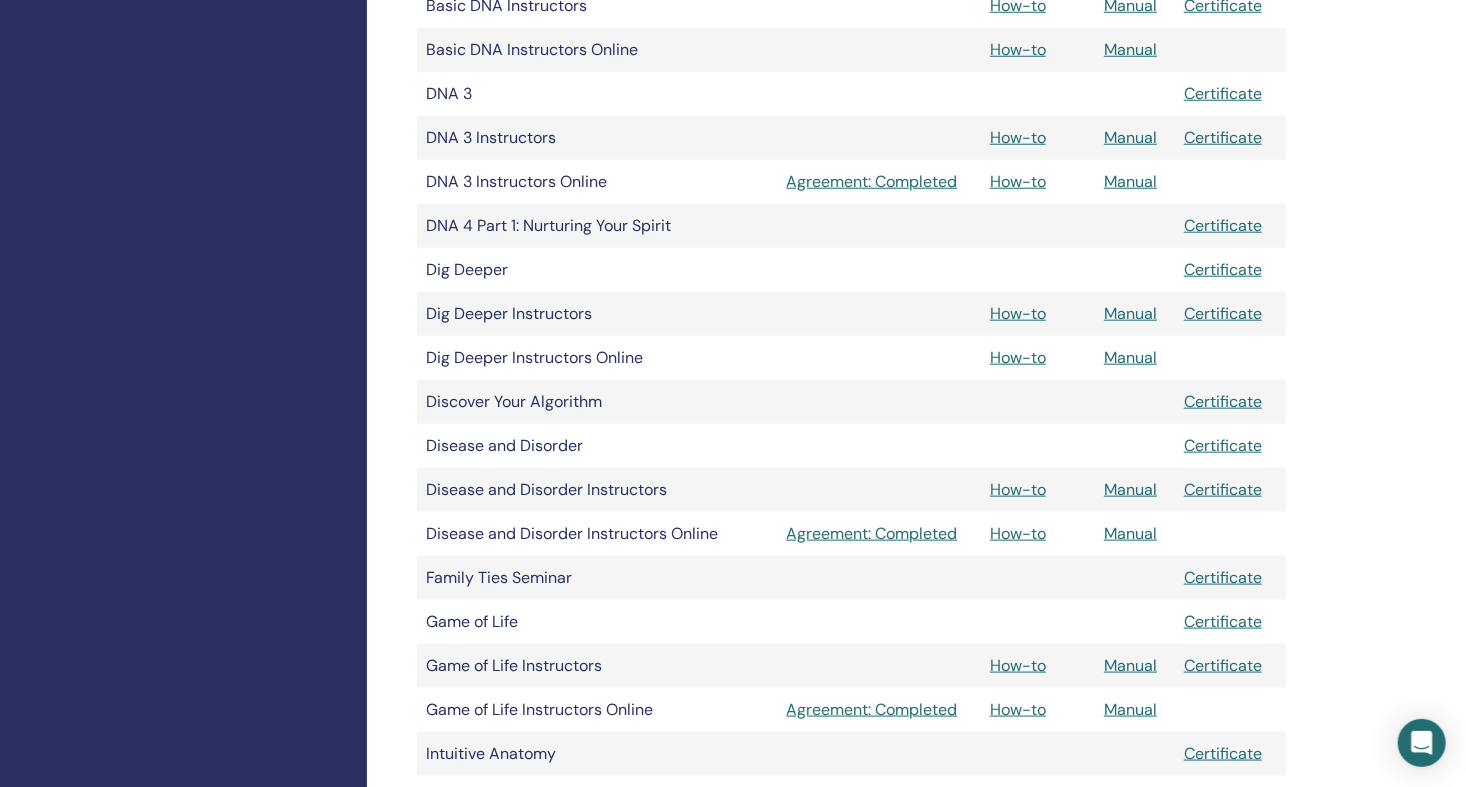
scroll to position [1000, 0]
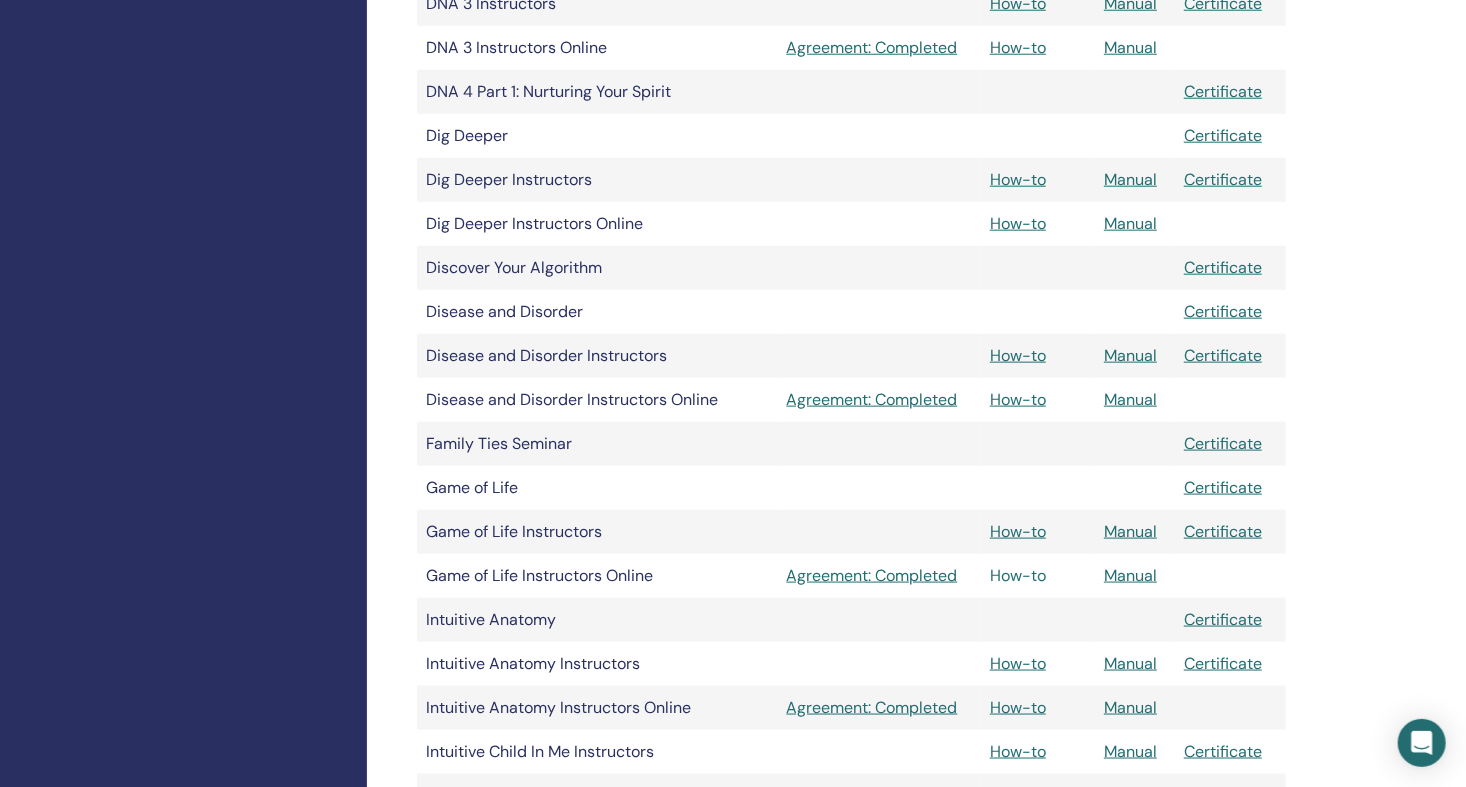
click at [1017, 576] on link "How-to" at bounding box center [1018, 575] width 56 height 21
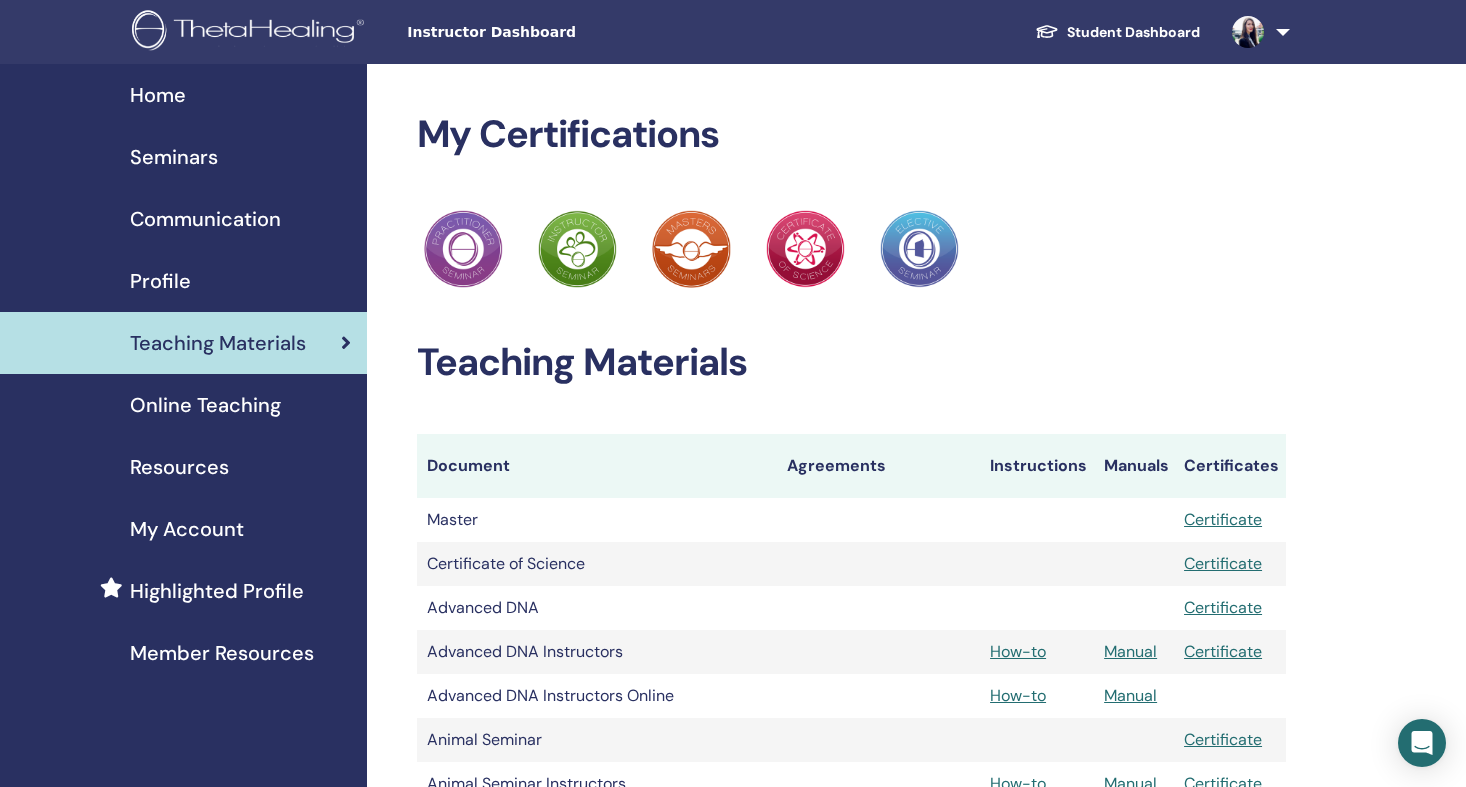
scroll to position [1000, 0]
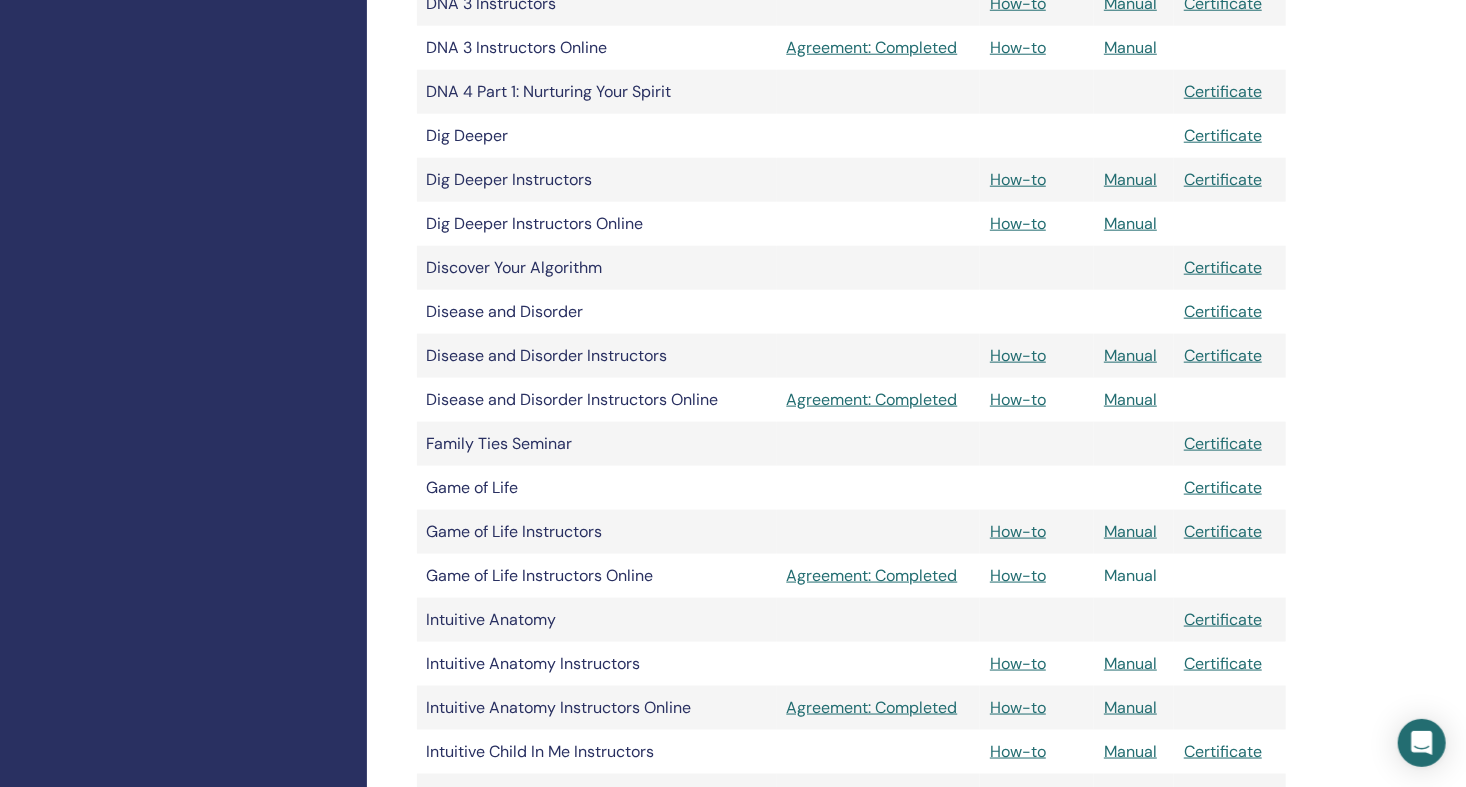
click at [1132, 576] on link "Manual" at bounding box center [1130, 575] width 53 height 21
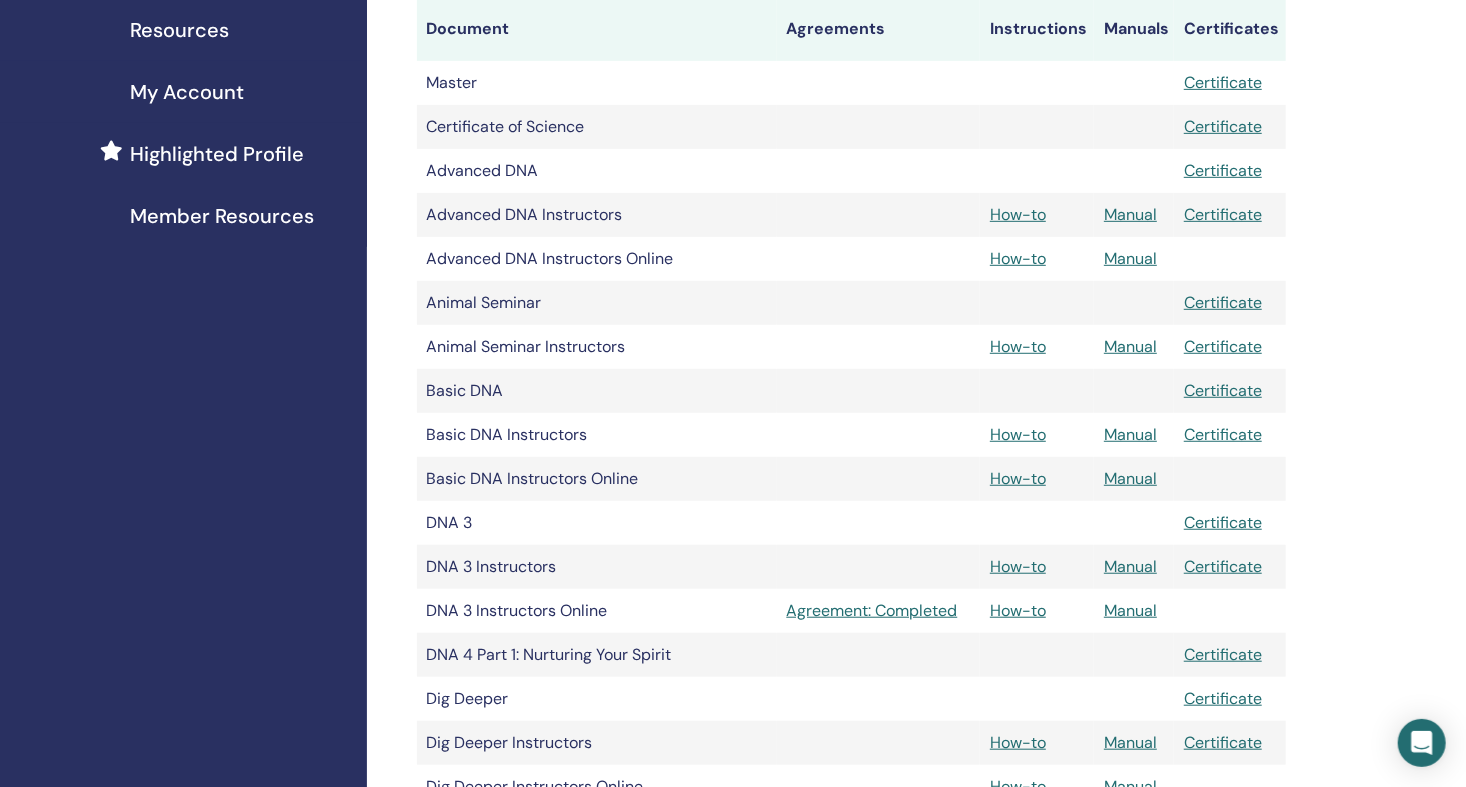
scroll to position [500, 0]
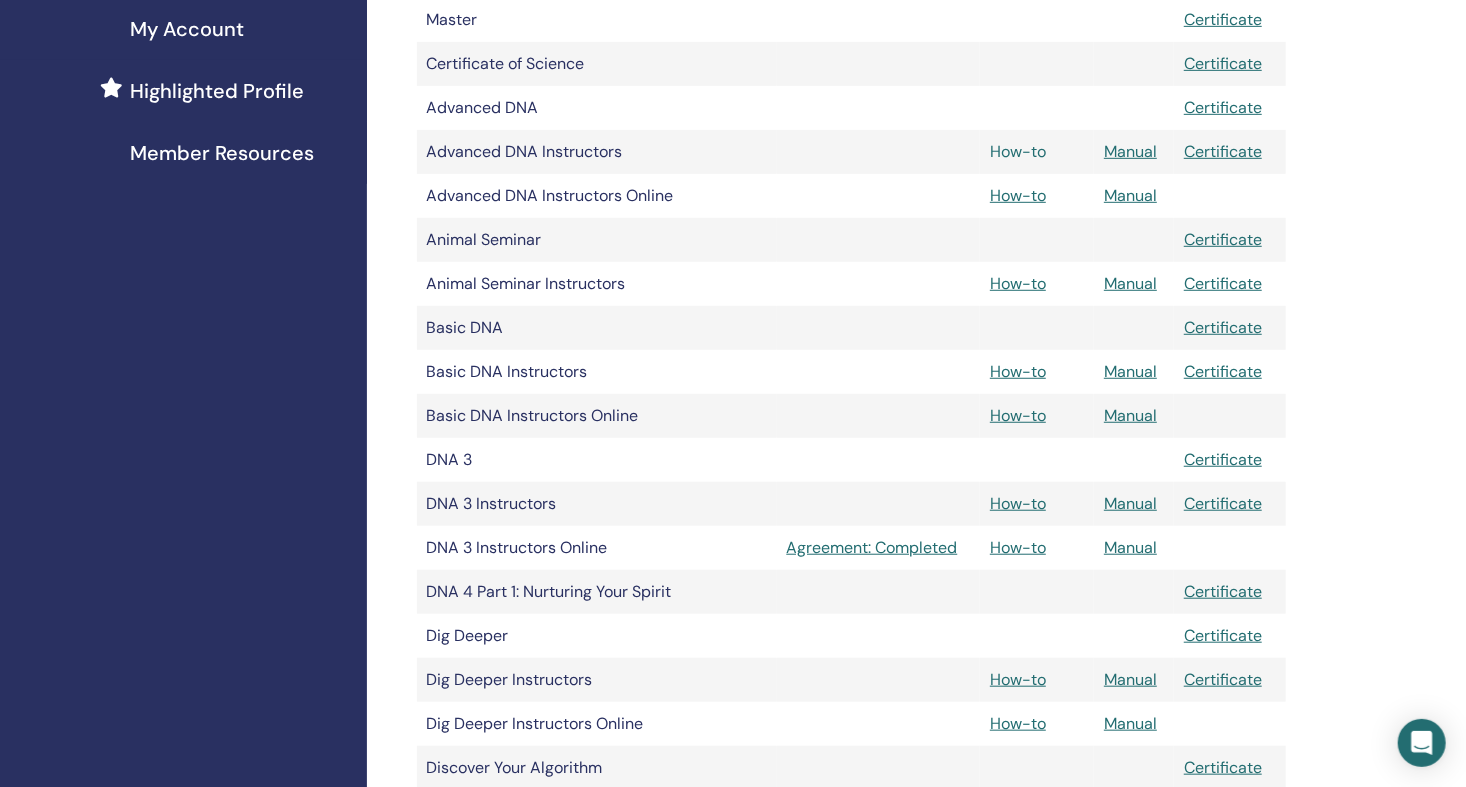
click at [1023, 156] on link "How-to" at bounding box center [1018, 151] width 56 height 21
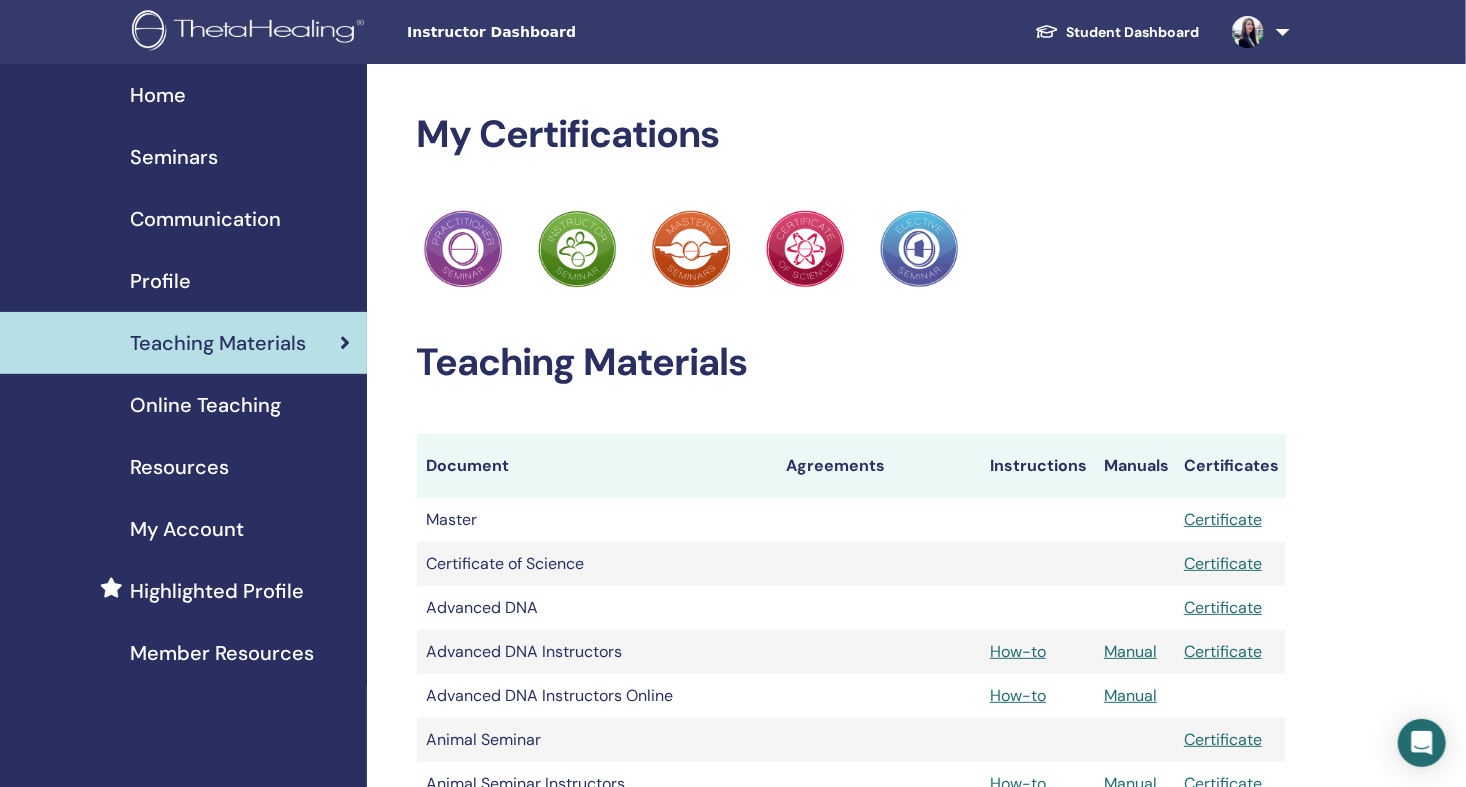
drag, startPoint x: 162, startPoint y: 94, endPoint x: 146, endPoint y: 94, distance: 16.0
click at [162, 94] on span "Home" at bounding box center [158, 95] width 56 height 30
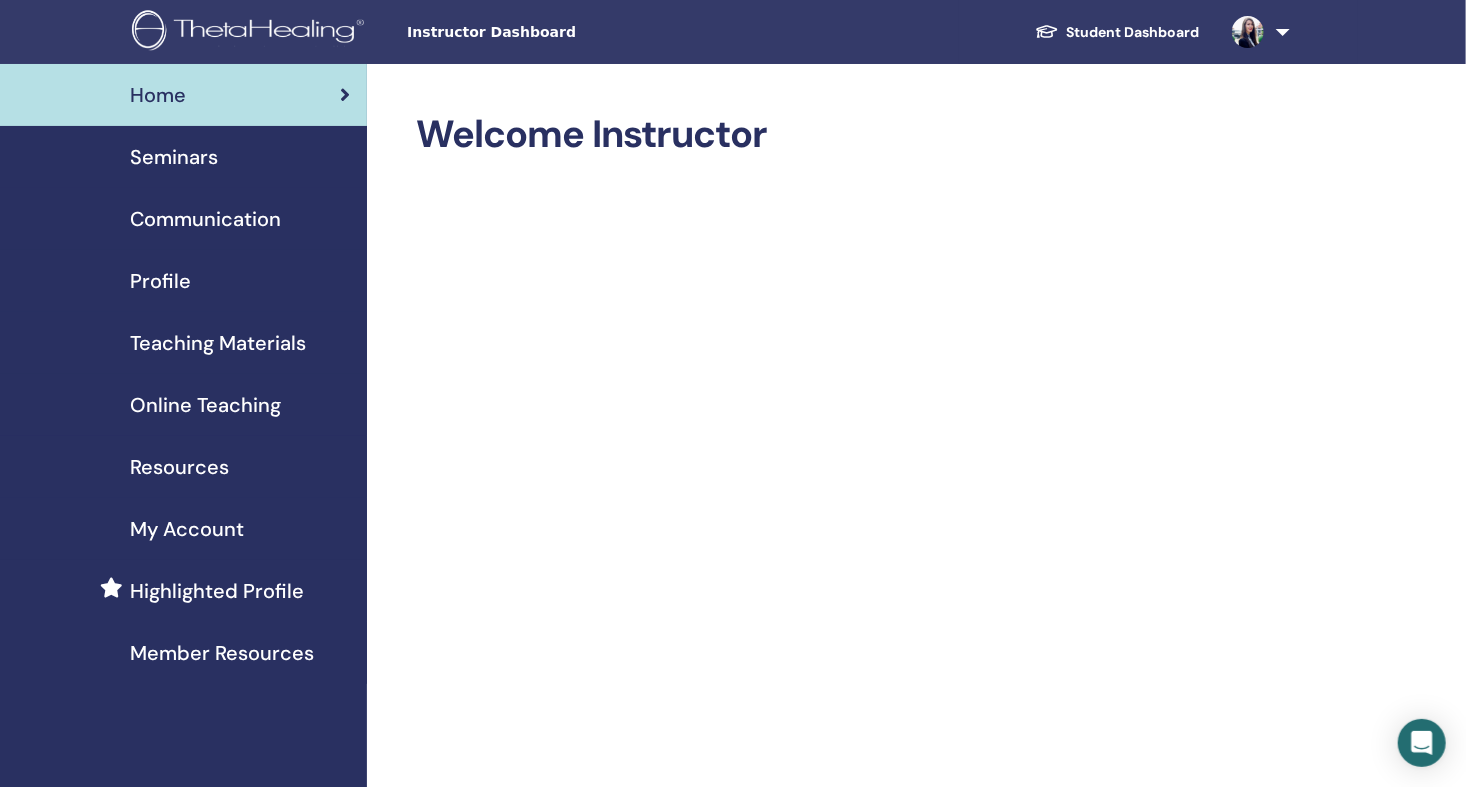
click at [170, 153] on span "Seminars" at bounding box center [174, 157] width 88 height 30
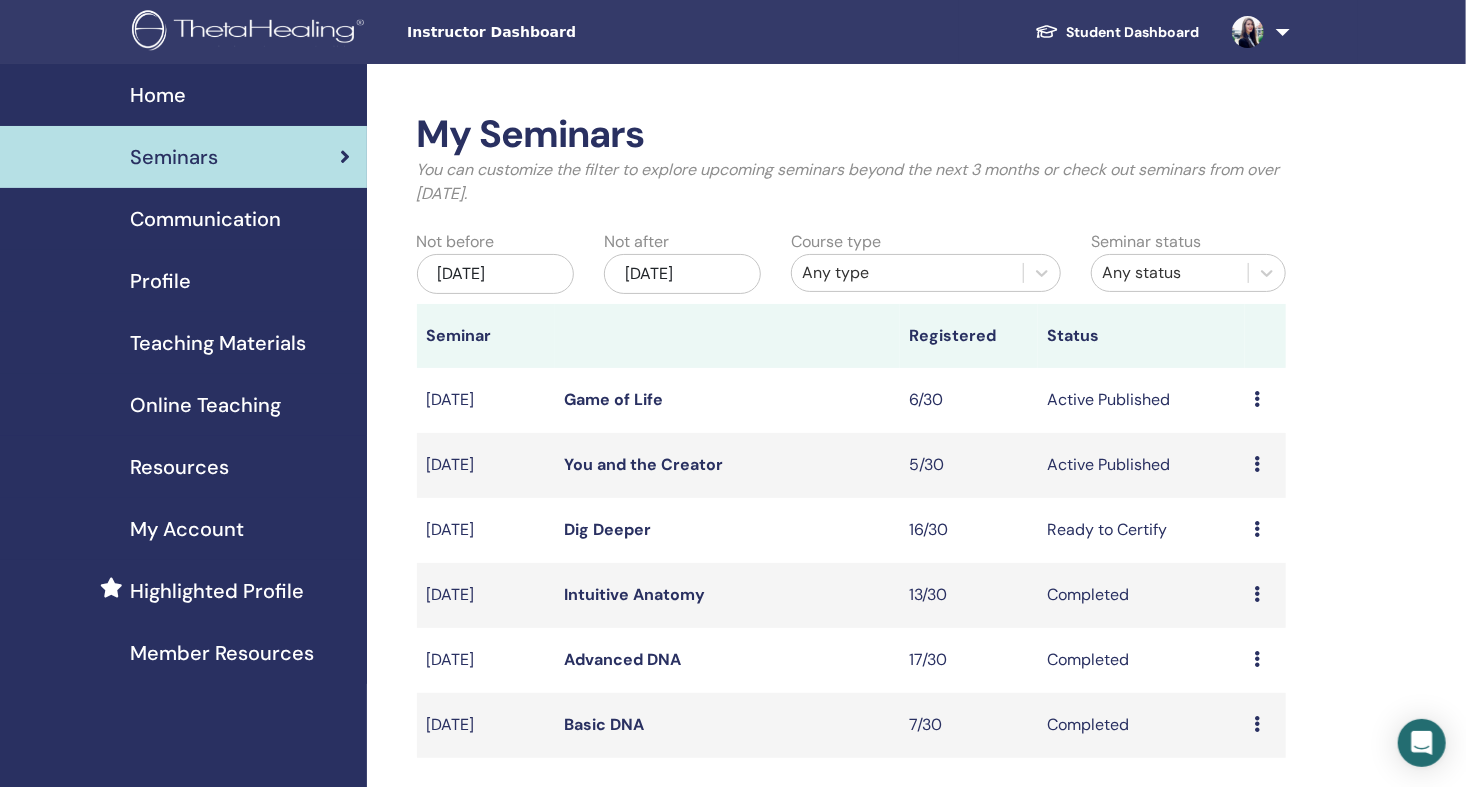
click at [1269, 26] on span at bounding box center [1248, 31] width 48 height 16
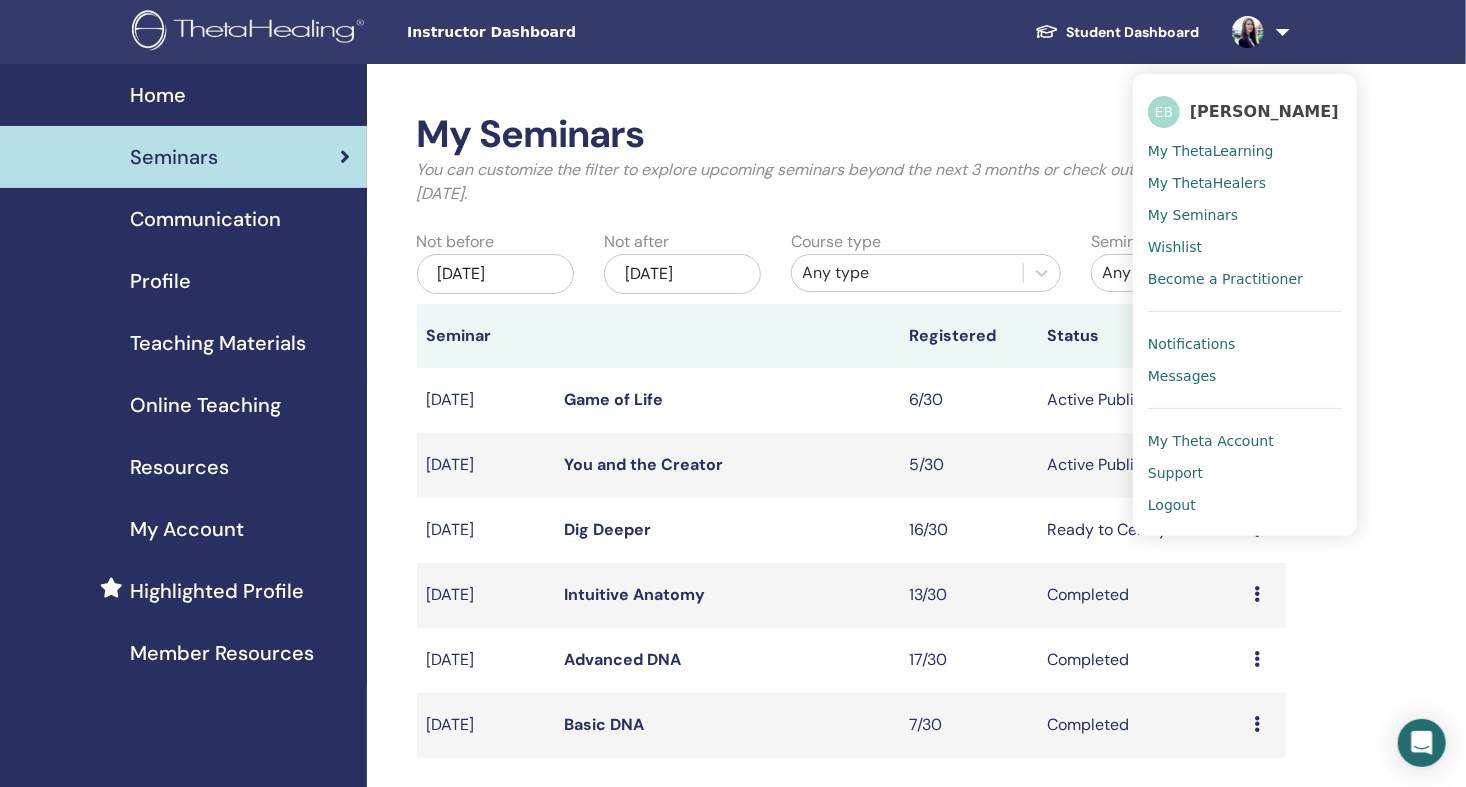
click at [1165, 501] on span "Logout" at bounding box center [1172, 505] width 48 height 18
